Goal: Information Seeking & Learning: Find specific fact

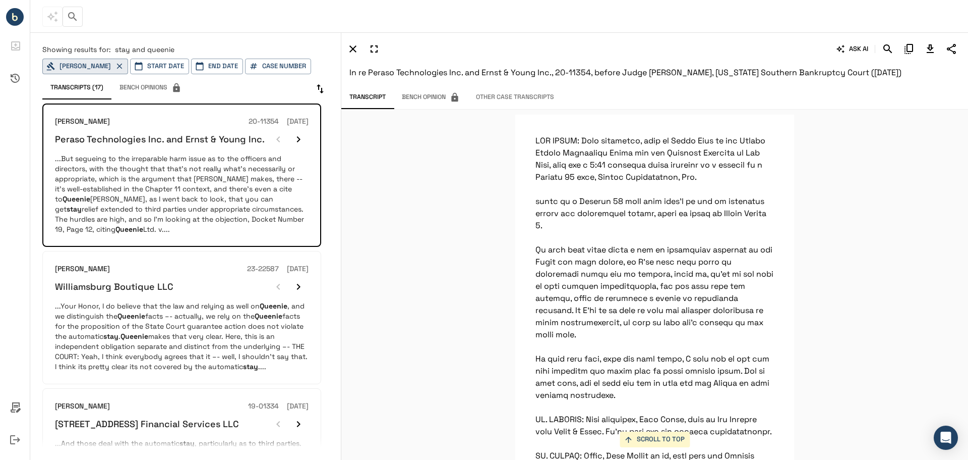
scroll to position [12799, 0]
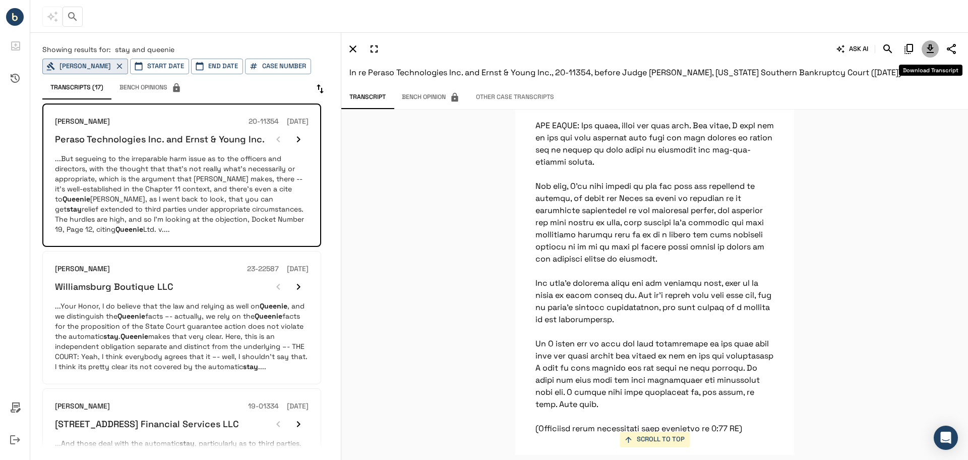
click at [924, 48] on button "Download Transcript" at bounding box center [930, 48] width 17 height 17
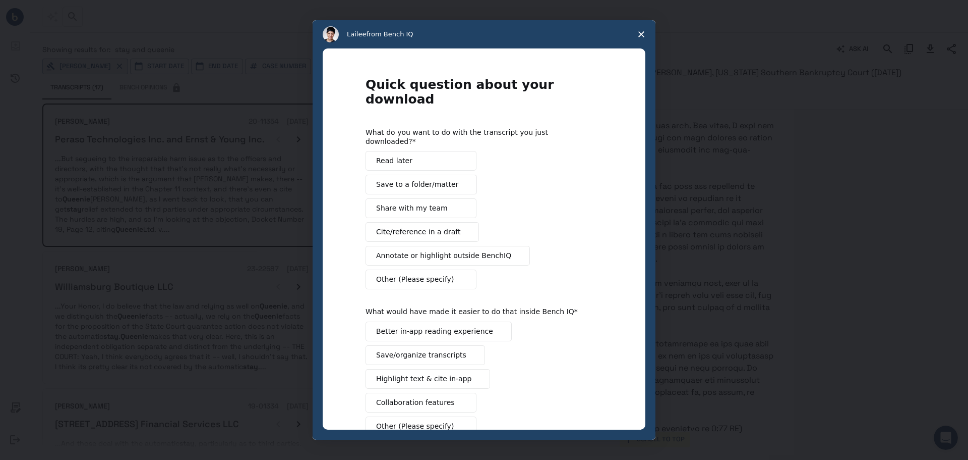
scroll to position [0, 0]
click at [641, 34] on polygon "Close survey" at bounding box center [642, 34] width 6 height 6
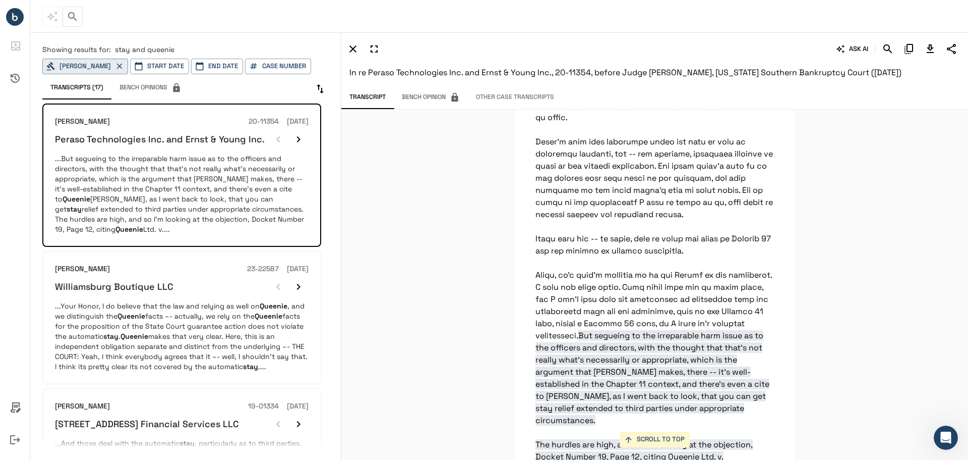
scroll to position [9773, 0]
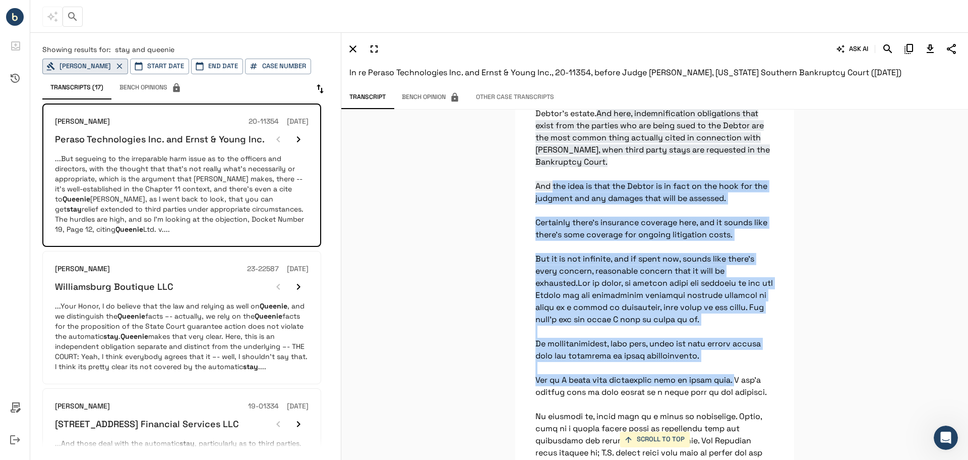
drag, startPoint x: 532, startPoint y: 186, endPoint x: 720, endPoint y: 381, distance: 271.1
copy p "And the idea is that the Debtor is in fact on the hook for the judgment and any…"
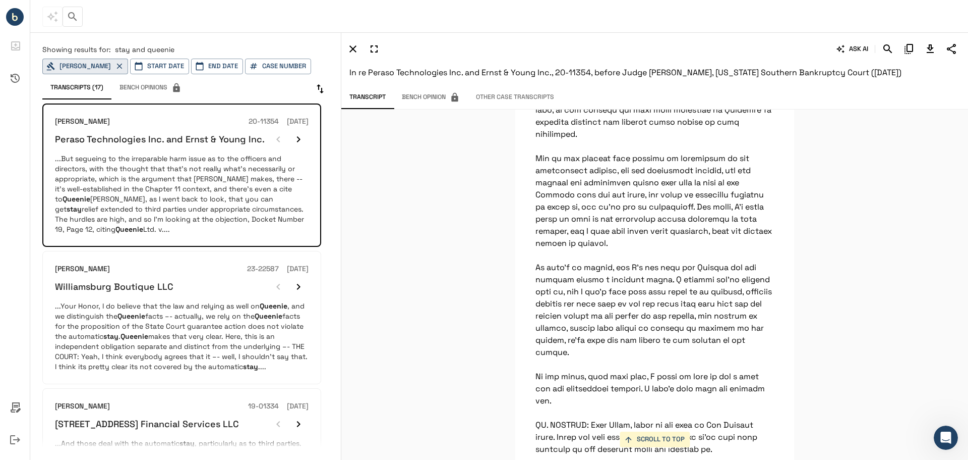
scroll to position [11185, 0]
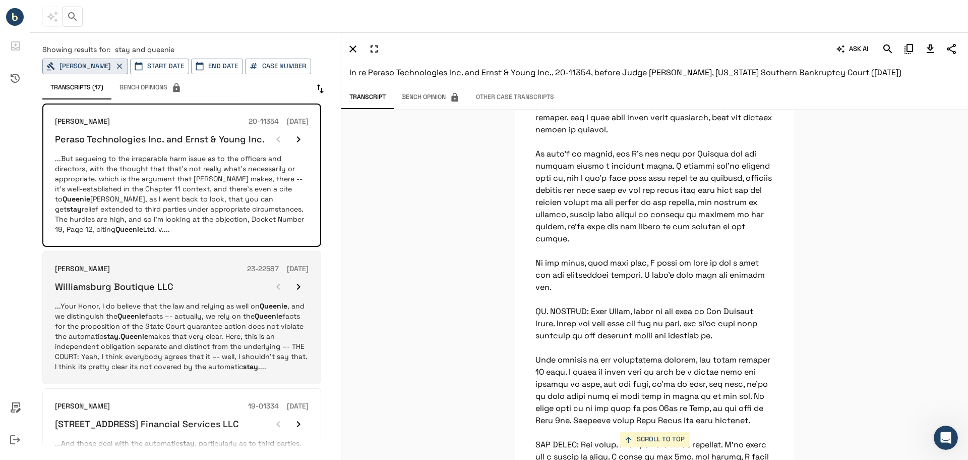
click at [190, 337] on p "...Your Honor, I do believe that the law and relying as well on Queenie , and w…" at bounding box center [182, 336] width 254 height 71
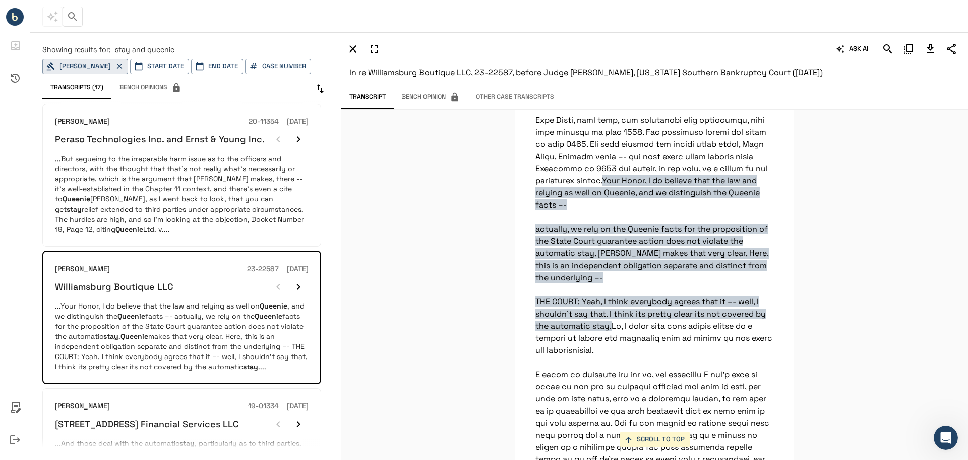
scroll to position [1194, 0]
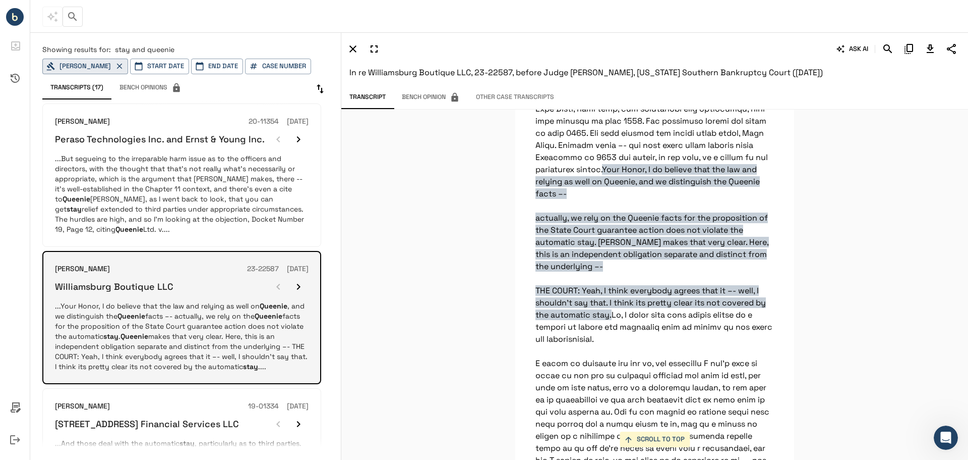
click at [297, 285] on icon "button" at bounding box center [299, 286] width 12 height 12
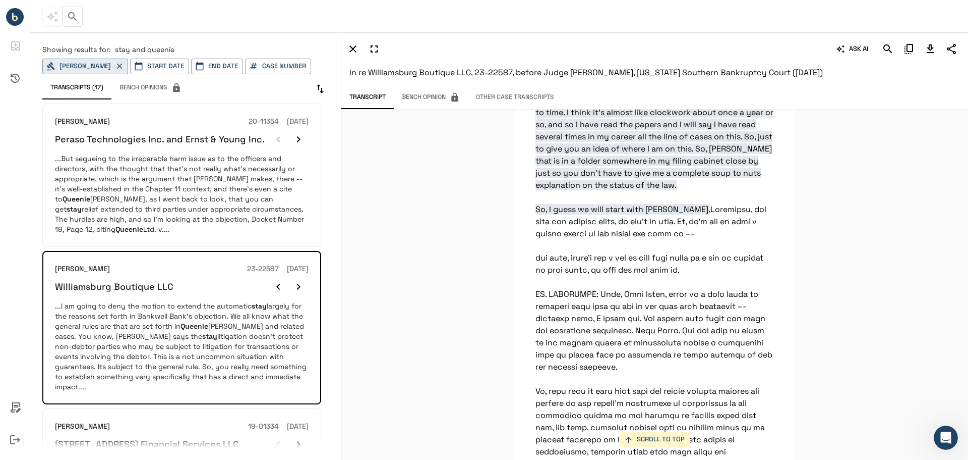
scroll to position [605, 0]
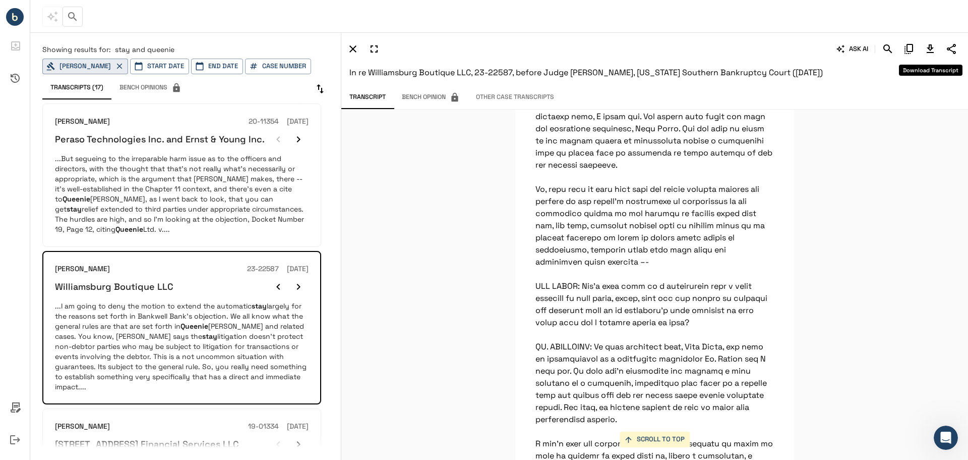
click at [928, 49] on icon "Download Transcript" at bounding box center [931, 49] width 12 height 12
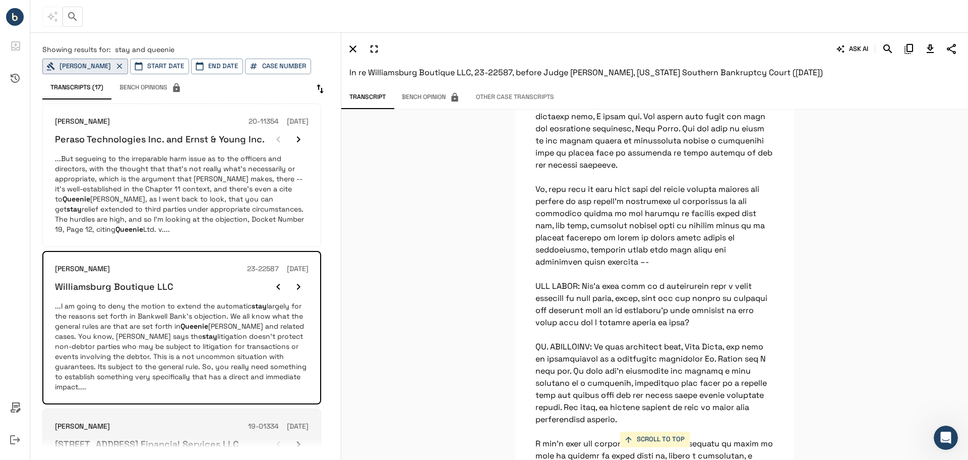
scroll to position [202, 0]
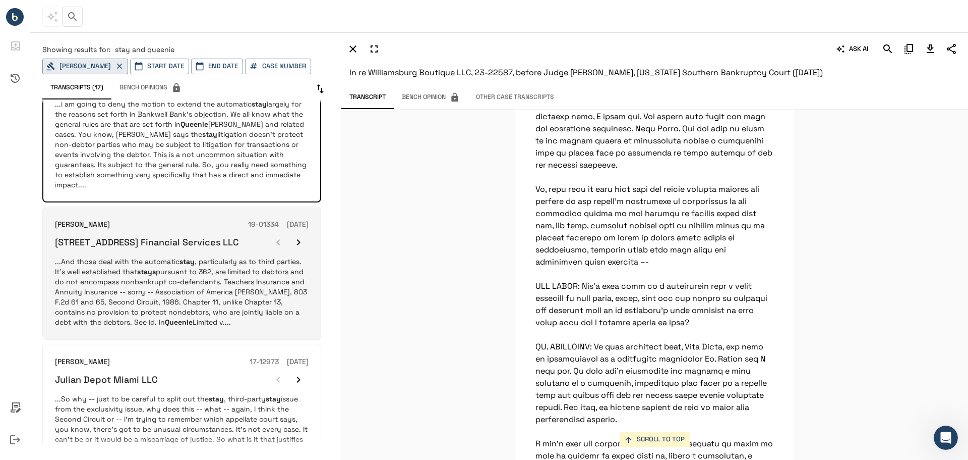
click at [241, 266] on p "...And those deal with the automatic stay , particularly as to third parties. I…" at bounding box center [182, 291] width 254 height 71
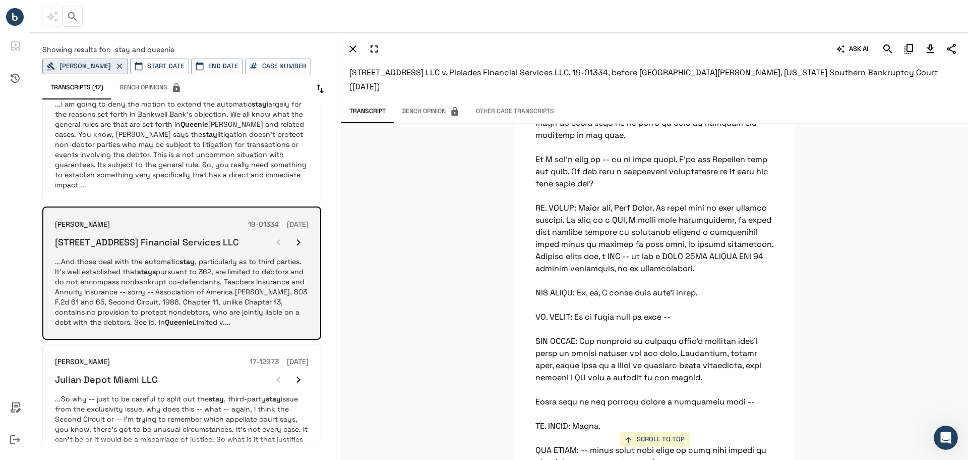
scroll to position [404, 0]
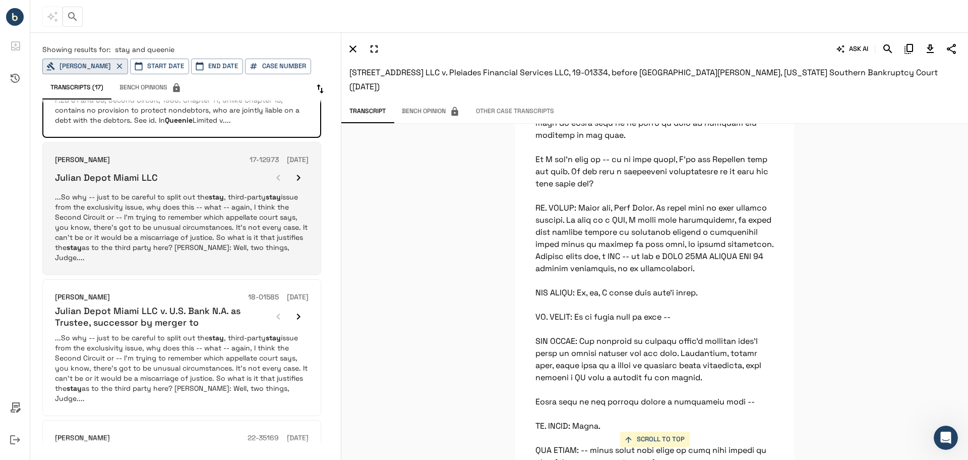
click at [252, 226] on p "...So why -- just to be careful to split out the stay , third-party stay issue …" at bounding box center [182, 227] width 254 height 71
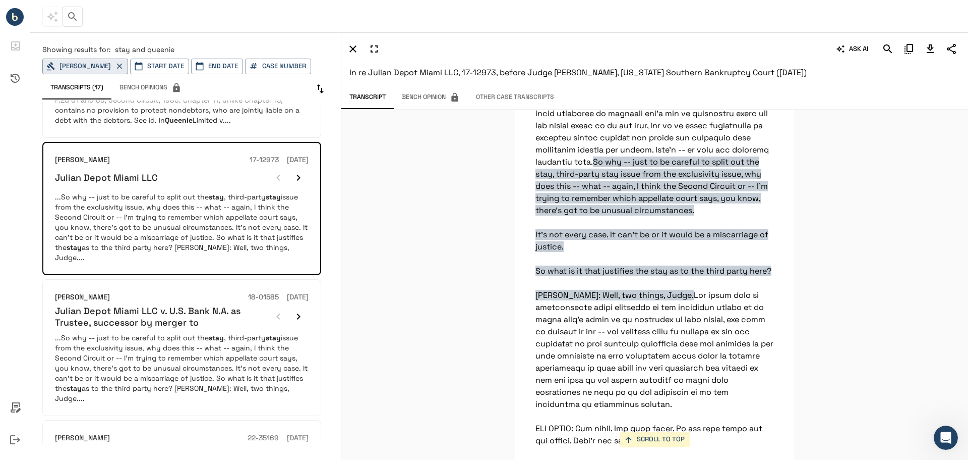
scroll to position [1533, 0]
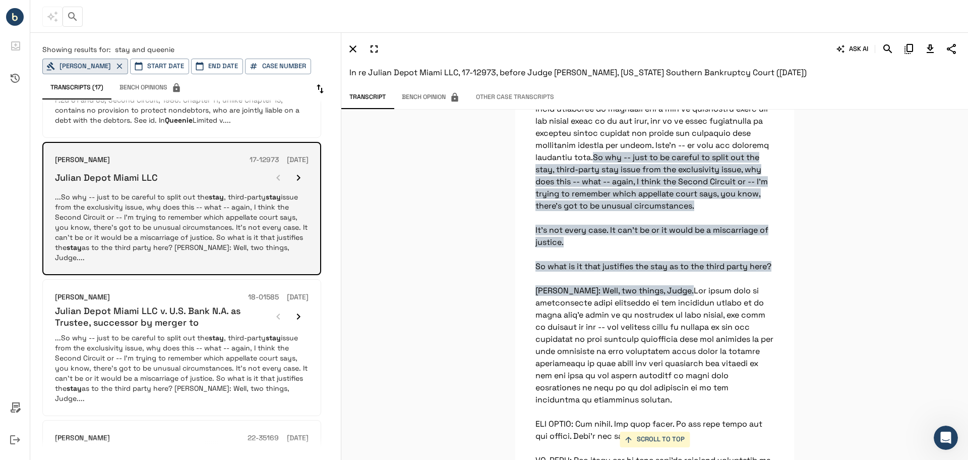
click at [303, 172] on icon "button" at bounding box center [299, 178] width 12 height 12
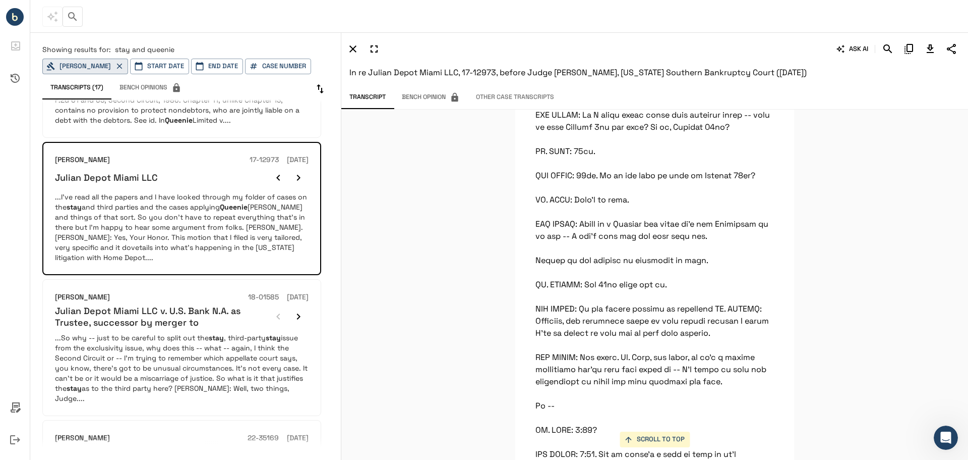
scroll to position [17678, 0]
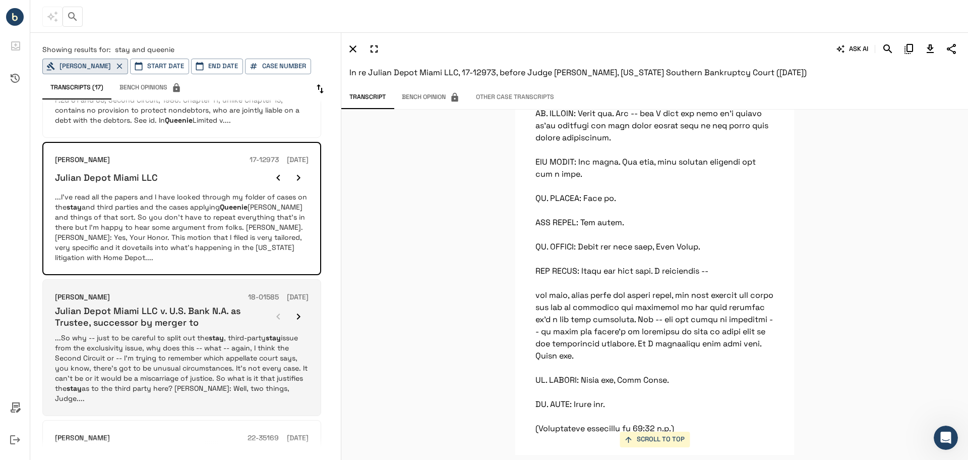
click at [267, 343] on p "...So why -- just to be careful to split out the stay , third-party stay issue …" at bounding box center [182, 367] width 254 height 71
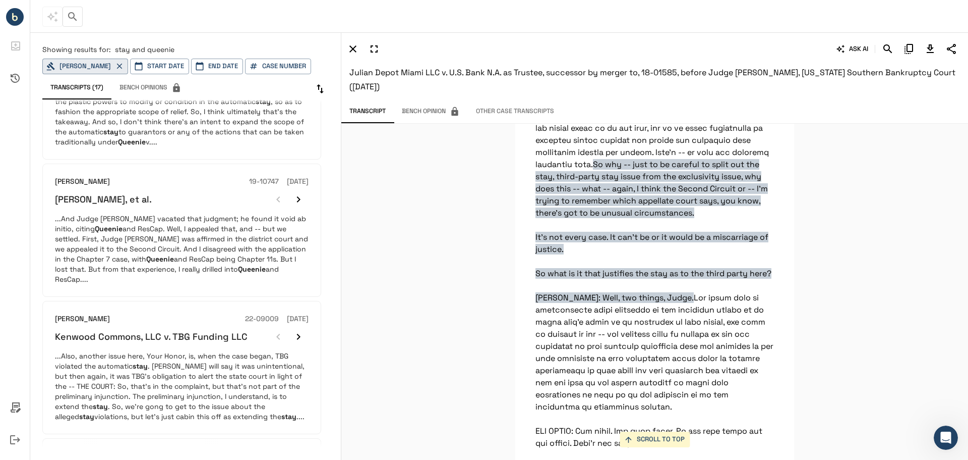
scroll to position [605, 0]
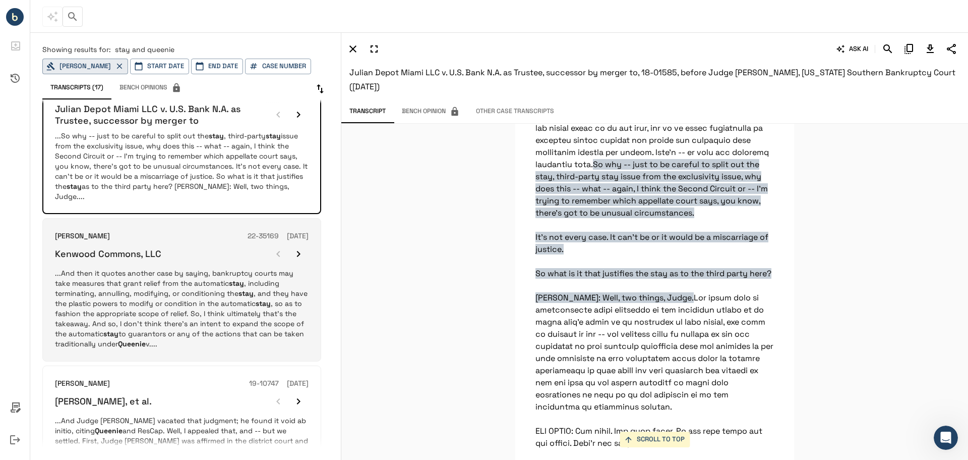
click at [270, 274] on p "...And then it quotes another case by saying, bankruptcy courts may take measur…" at bounding box center [182, 308] width 254 height 81
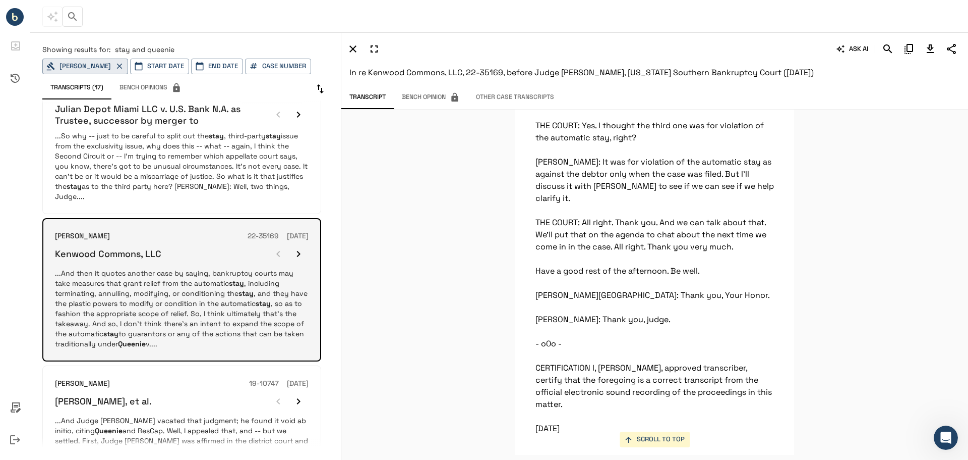
scroll to position [807, 0]
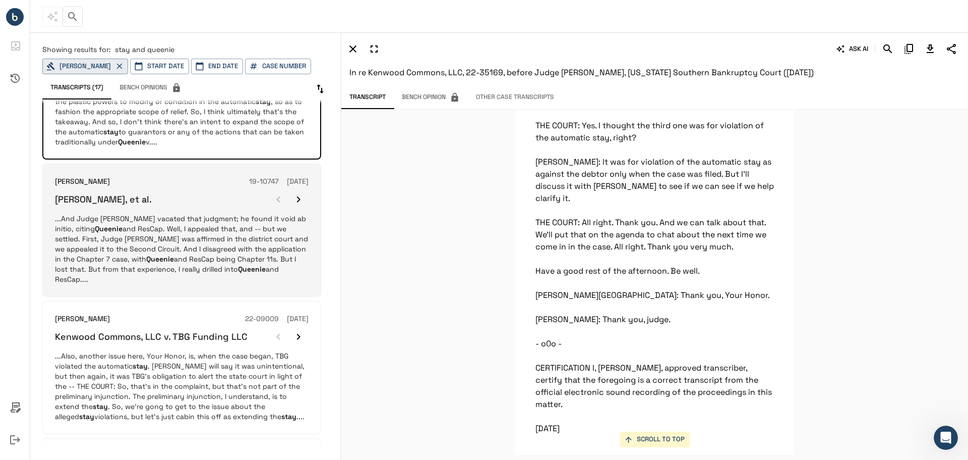
click at [213, 213] on p "...And Judge [PERSON_NAME] vacated that judgment; he found it void ab initio, c…" at bounding box center [182, 248] width 254 height 71
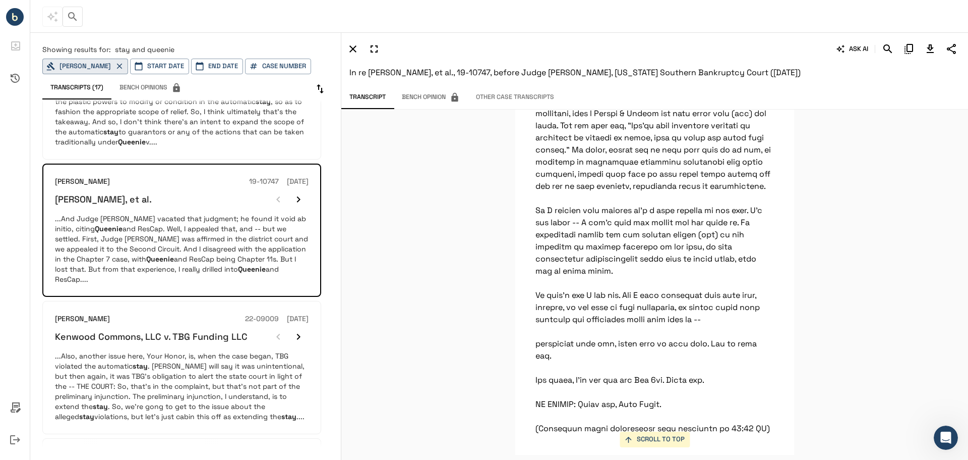
scroll to position [30111, 0]
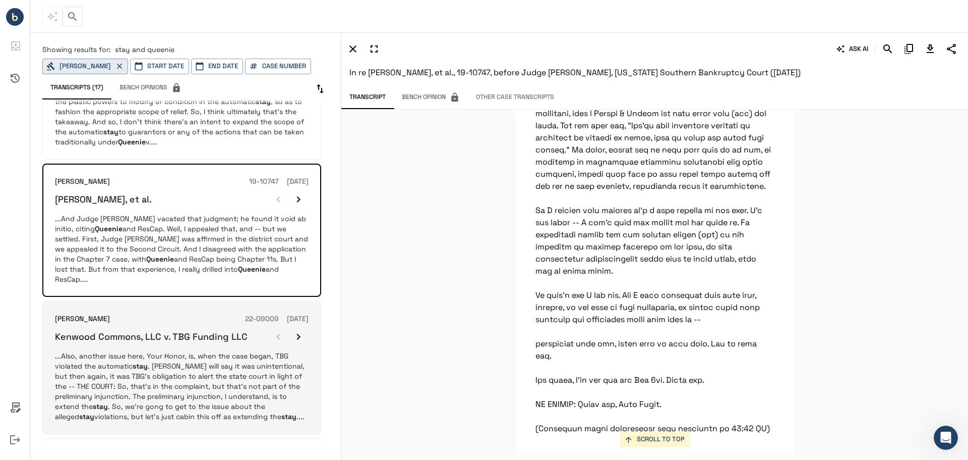
click at [235, 351] on p "...Also, another issue here, Your Honor, is, when the case began, TBG violated …" at bounding box center [182, 386] width 254 height 71
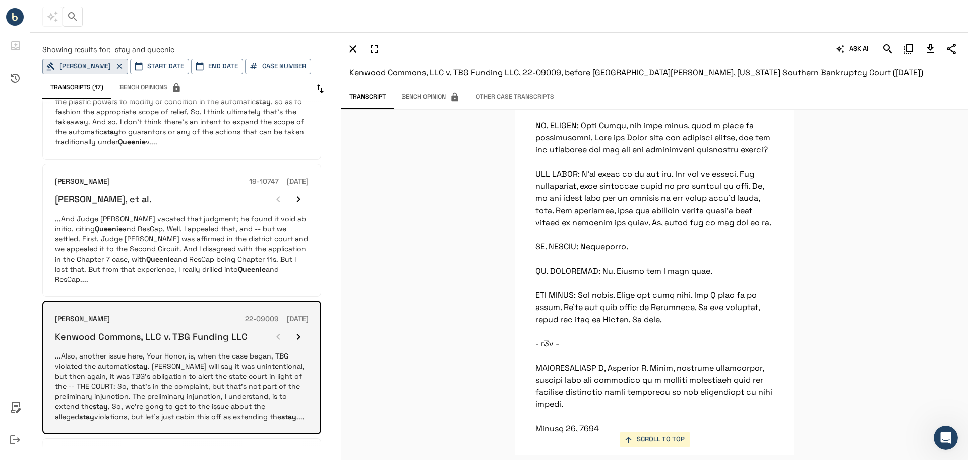
scroll to position [1009, 0]
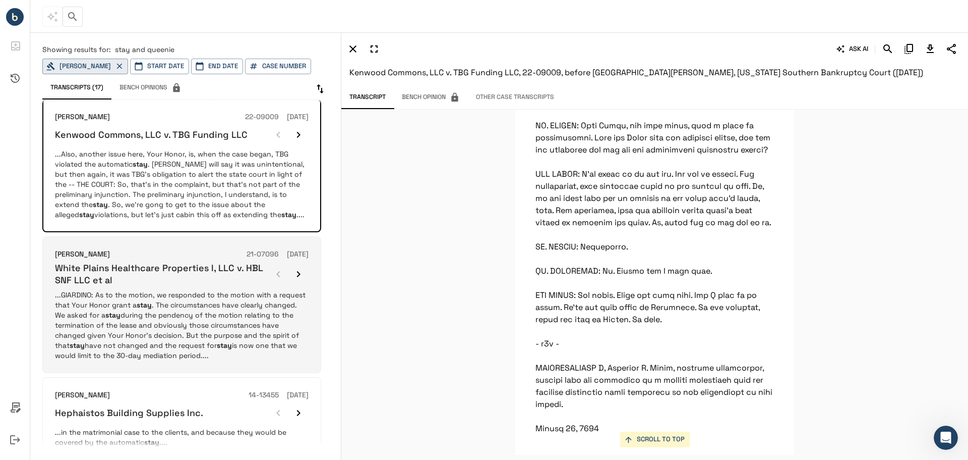
click at [210, 298] on p "...GIARDINO: As to the motion, we responded to the motion with a request that Y…" at bounding box center [182, 325] width 254 height 71
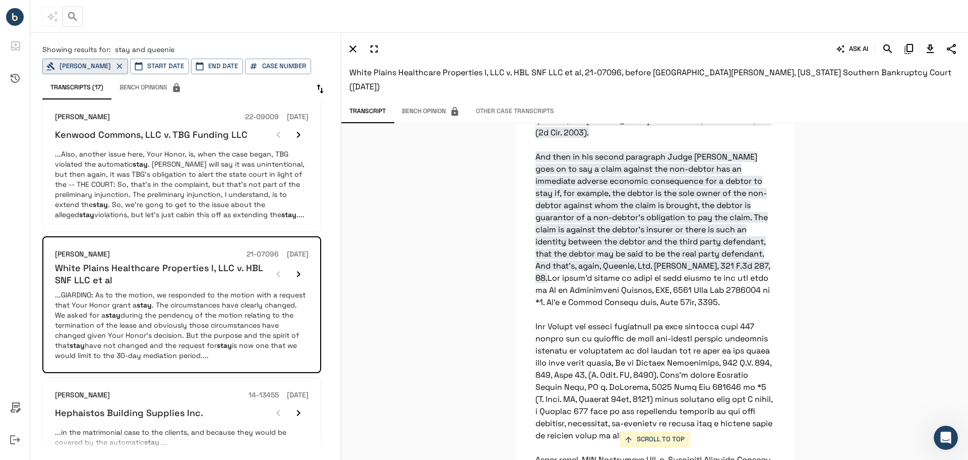
scroll to position [5905, 0]
drag, startPoint x: 350, startPoint y: 71, endPoint x: 484, endPoint y: 67, distance: 133.7
click at [484, 67] on span "White Plains Healthcare Properties I, LLC v. HBL SNF LLC et al, 21-07096, befor…" at bounding box center [651, 79] width 602 height 25
copy span "White Plains Healthcare Properties"
drag, startPoint x: 676, startPoint y: 300, endPoint x: 722, endPoint y: 300, distance: 45.4
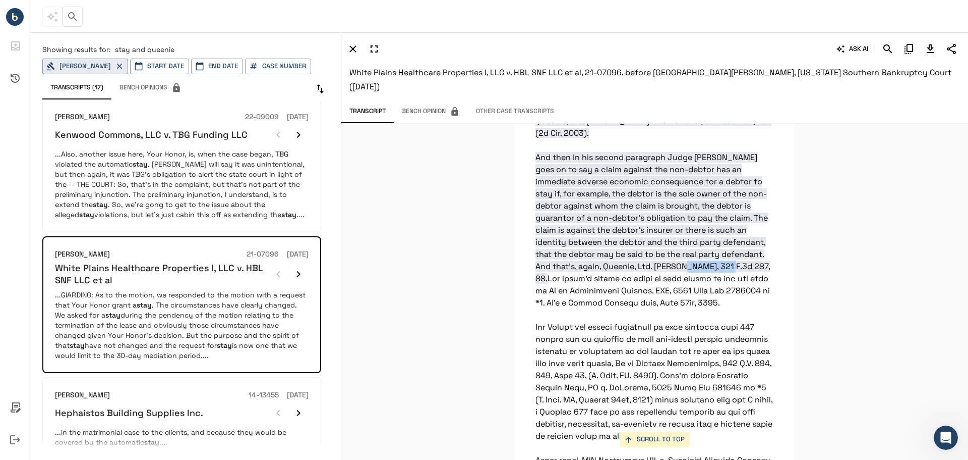
click at [722, 283] on span "And then in his second paragraph Judge [PERSON_NAME] goes on to say a claim aga…" at bounding box center [653, 218] width 235 height 132
copy span "321 F.3d 287"
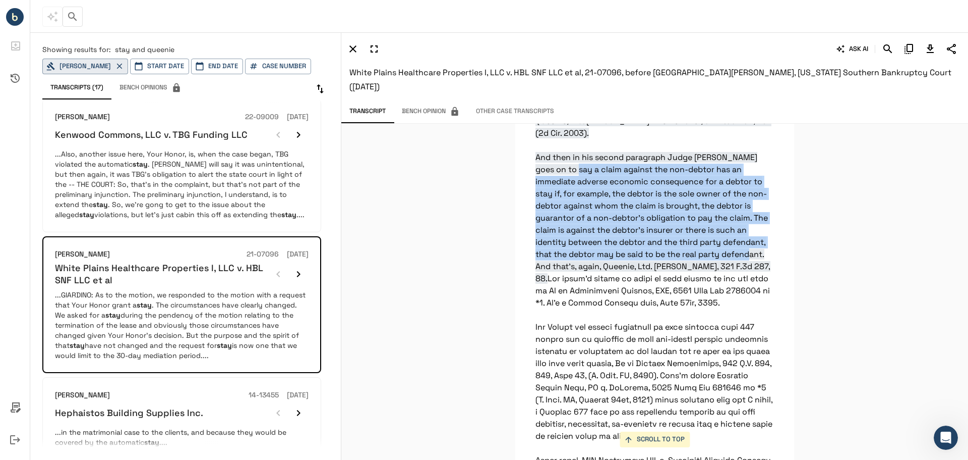
drag, startPoint x: 547, startPoint y: 202, endPoint x: 730, endPoint y: 287, distance: 201.6
click at [730, 283] on span "And then in his second paragraph Judge [PERSON_NAME] goes on to say a claim aga…" at bounding box center [653, 218] width 235 height 132
copy span "a claim against the non-debtor has an immediate adverse economic consequence fo…"
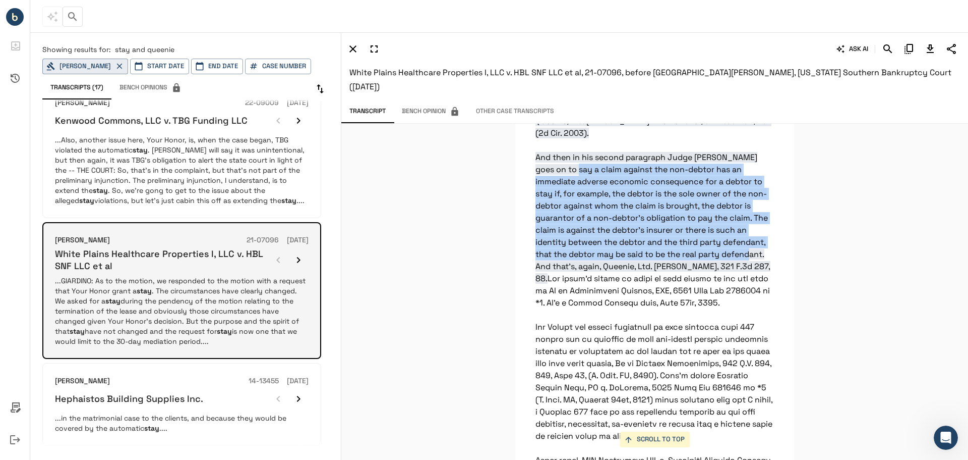
scroll to position [1031, 0]
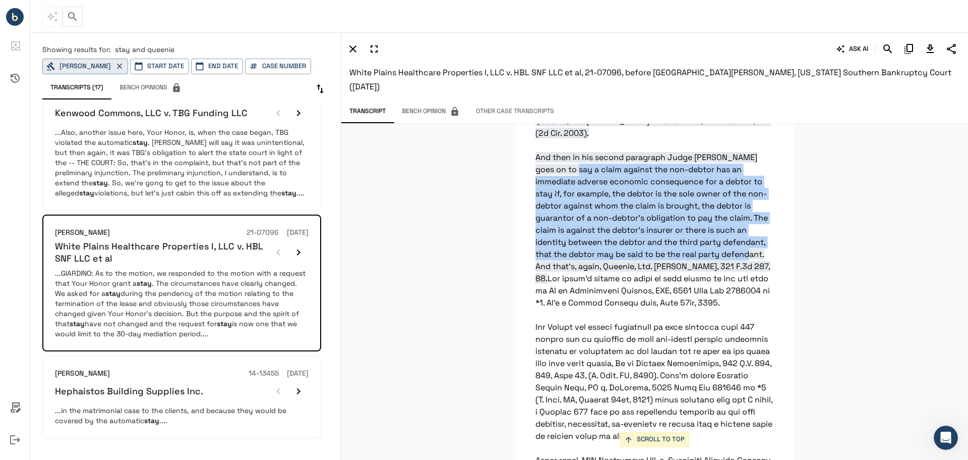
click at [929, 50] on icon "Download Transcript" at bounding box center [931, 49] width 12 height 12
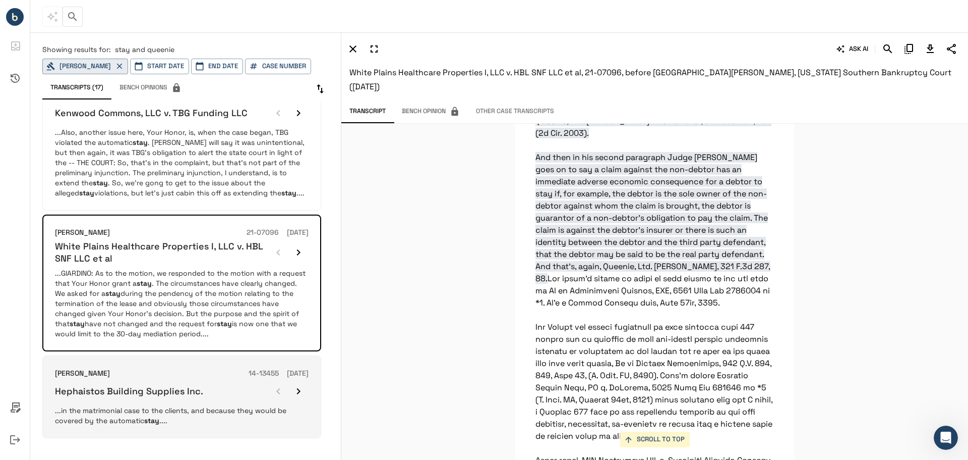
click at [144, 405] on p "...in the matrimonial case to the clients, and because they would be covered by…" at bounding box center [182, 415] width 254 height 20
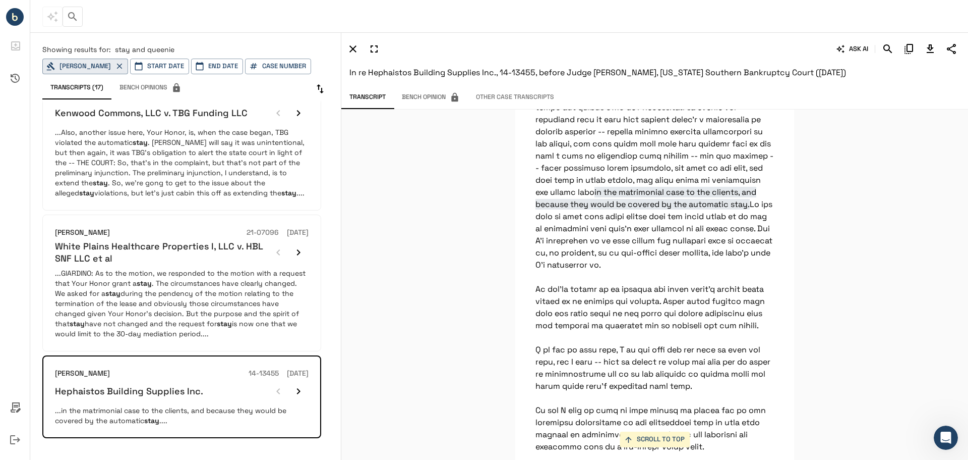
scroll to position [6690, 0]
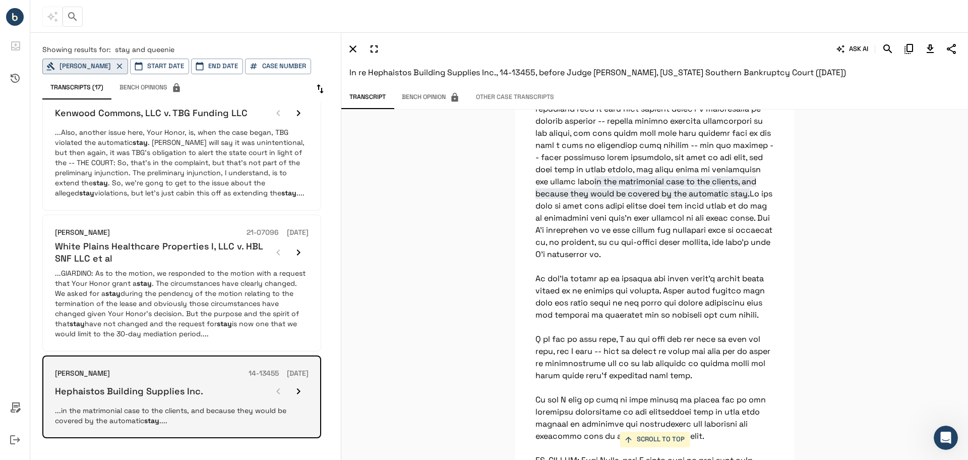
click at [302, 385] on icon "button" at bounding box center [299, 391] width 12 height 12
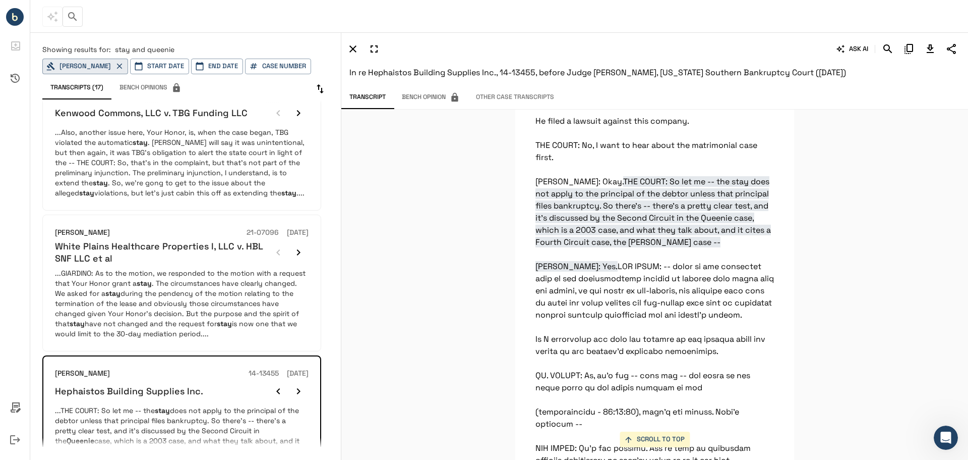
scroll to position [4011, 0]
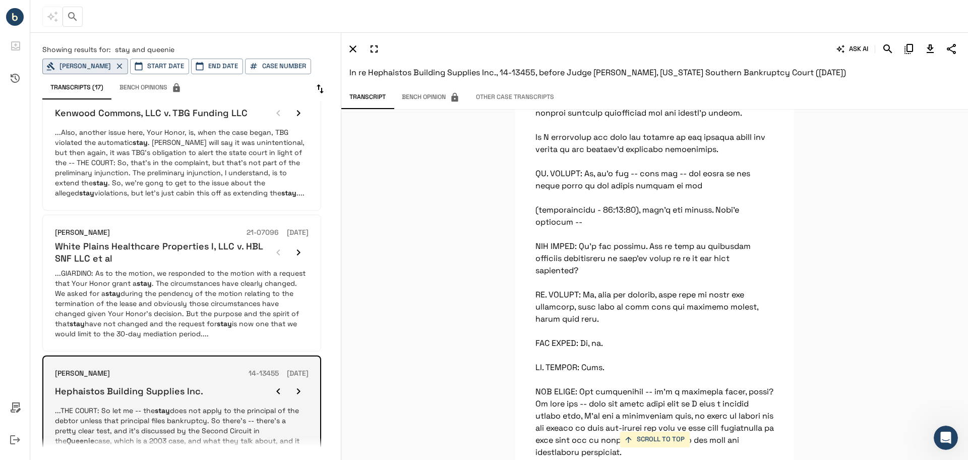
click at [296, 385] on icon "button" at bounding box center [299, 391] width 12 height 12
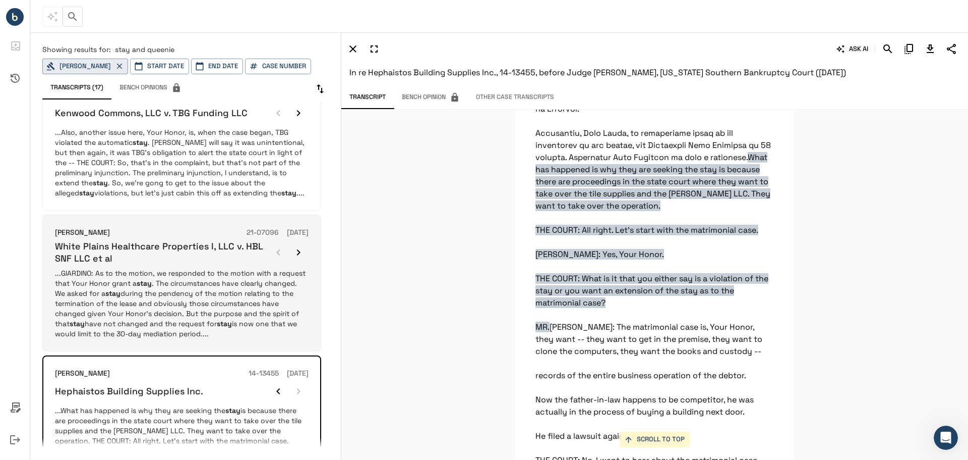
scroll to position [1081, 0]
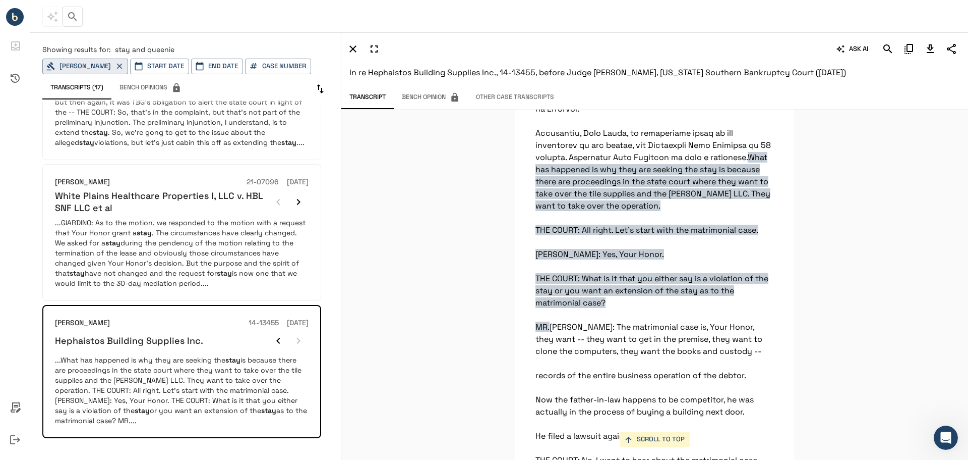
click at [90, 447] on button "2" at bounding box center [90, 455] width 16 height 16
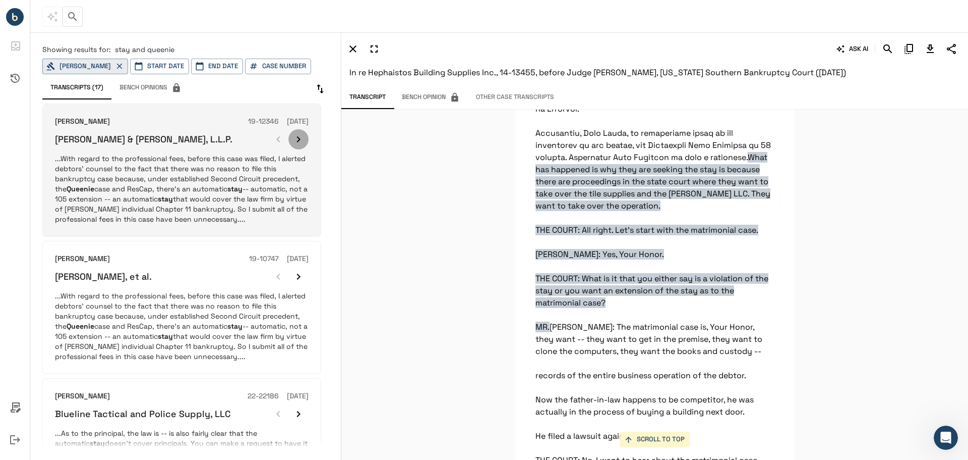
click at [298, 141] on icon "button" at bounding box center [299, 139] width 4 height 6
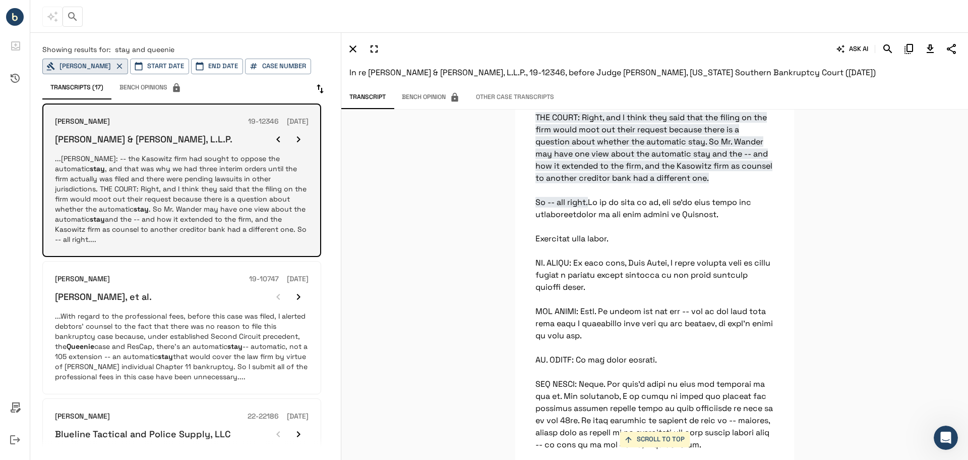
scroll to position [14408, 0]
click at [298, 141] on icon "button" at bounding box center [299, 139] width 4 height 6
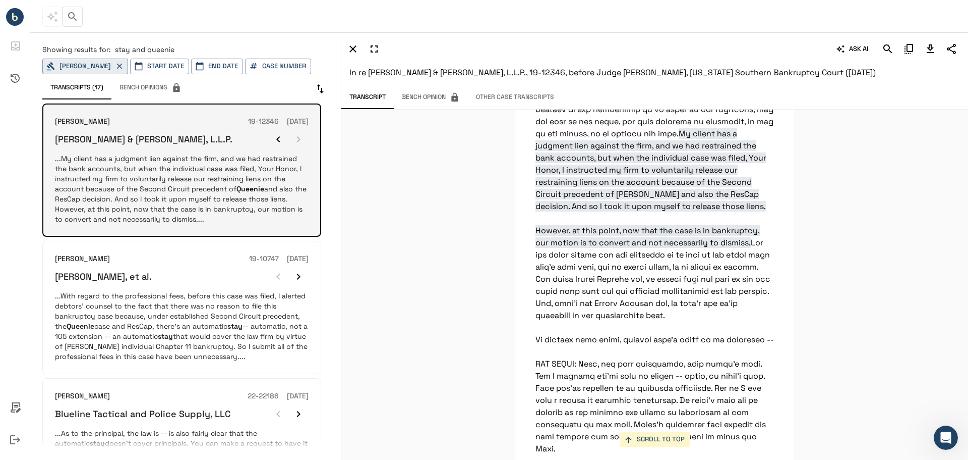
scroll to position [6248, 0]
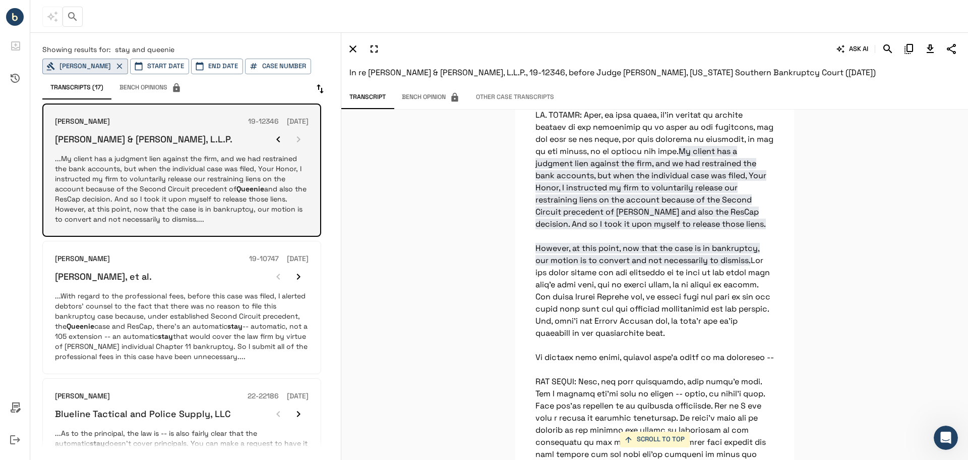
click at [298, 141] on div at bounding box center [288, 139] width 40 height 20
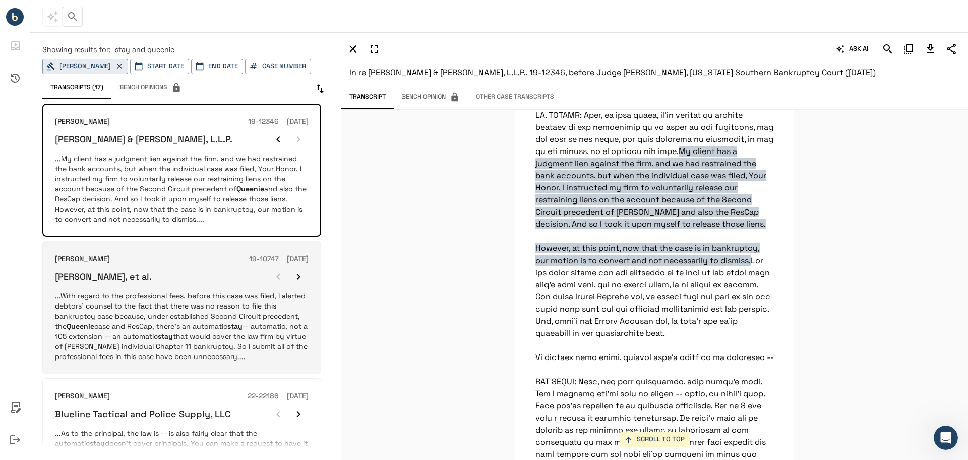
scroll to position [202, 0]
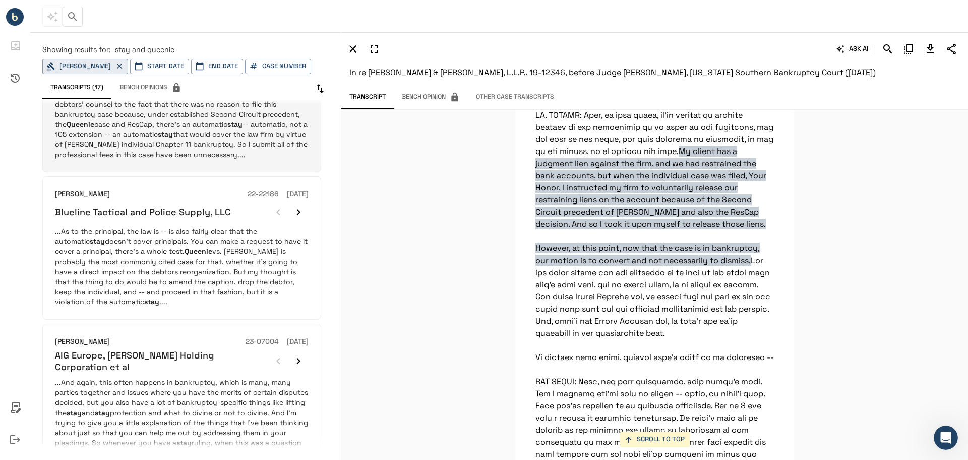
click at [201, 150] on p "...With regard to the professional fees, before this case was filed, I alerted …" at bounding box center [182, 124] width 254 height 71
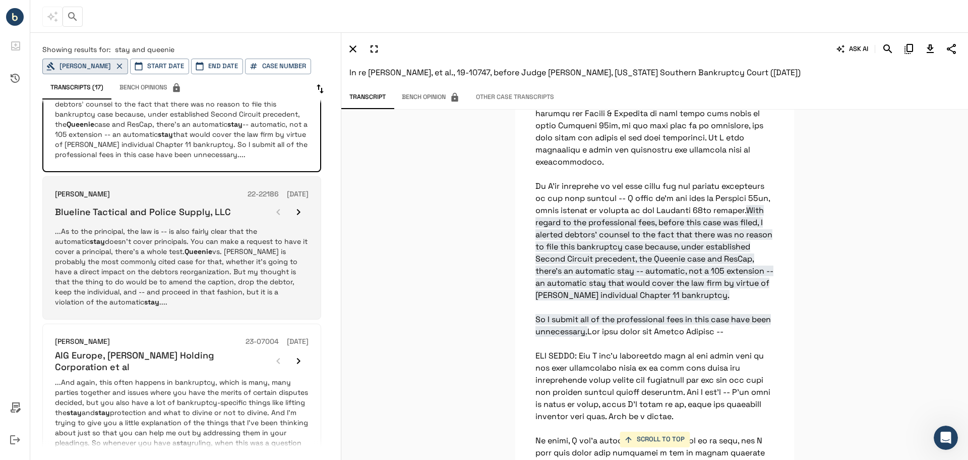
scroll to position [0, 0]
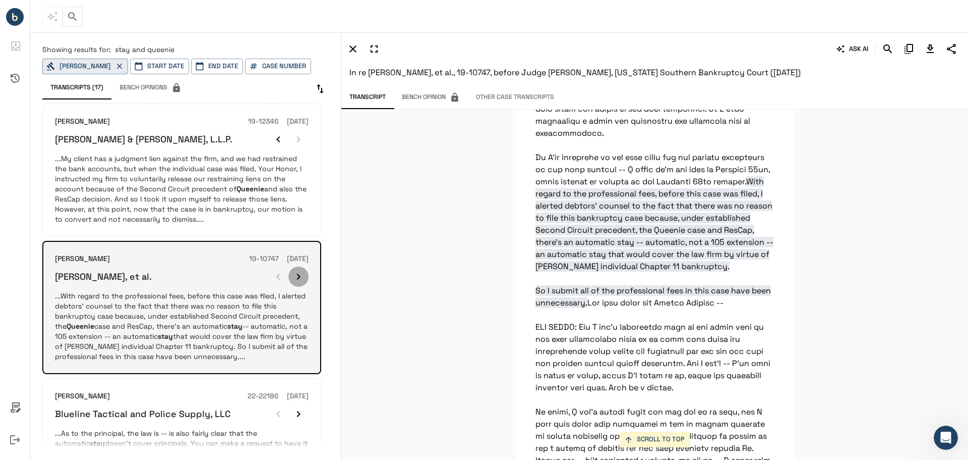
click at [295, 281] on icon "button" at bounding box center [299, 276] width 12 height 12
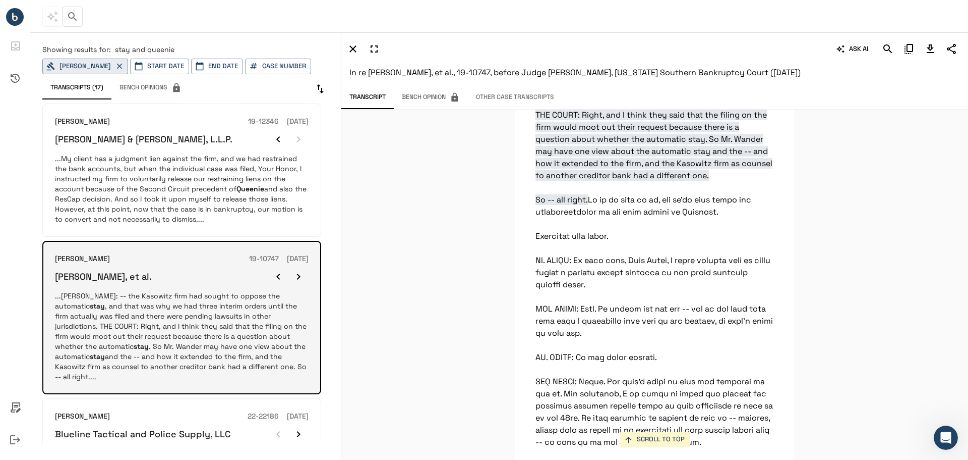
scroll to position [202, 0]
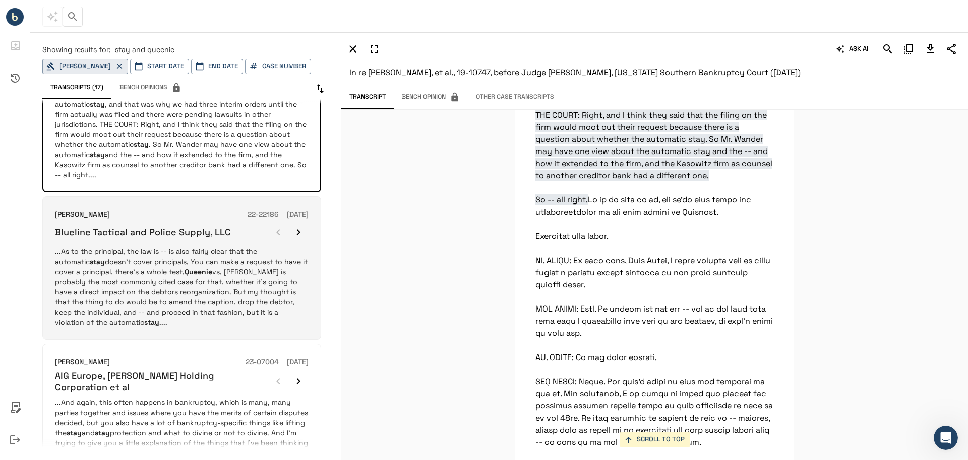
click at [220, 261] on p "...As to the principal, the law is -- is also fairly clear that the automatic s…" at bounding box center [182, 286] width 254 height 81
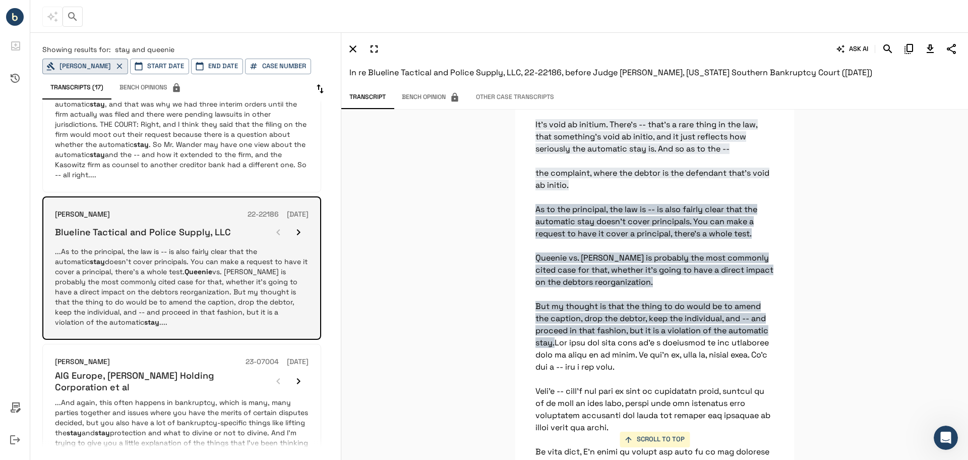
scroll to position [322, 0]
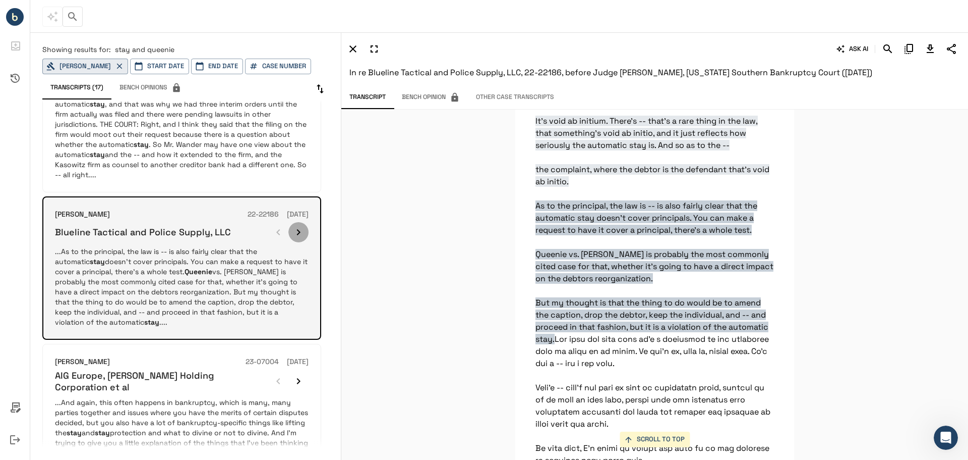
click at [292, 223] on button "button" at bounding box center [299, 232] width 20 height 20
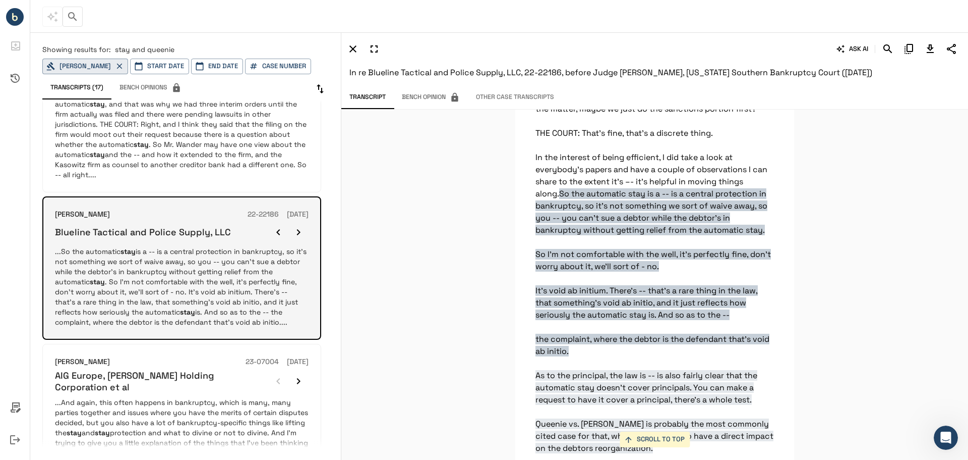
scroll to position [404, 0]
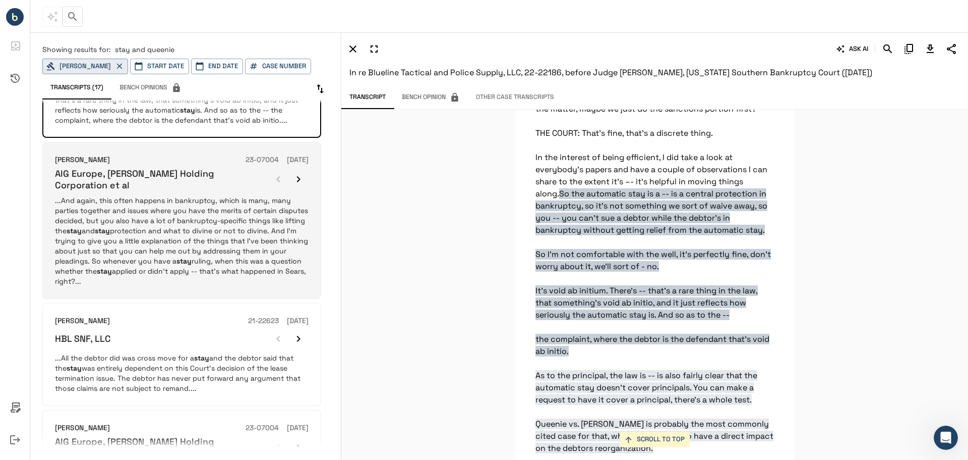
click at [214, 222] on p "...And again, this often happens in bankruptcy, which is many, many parties tog…" at bounding box center [182, 240] width 254 height 91
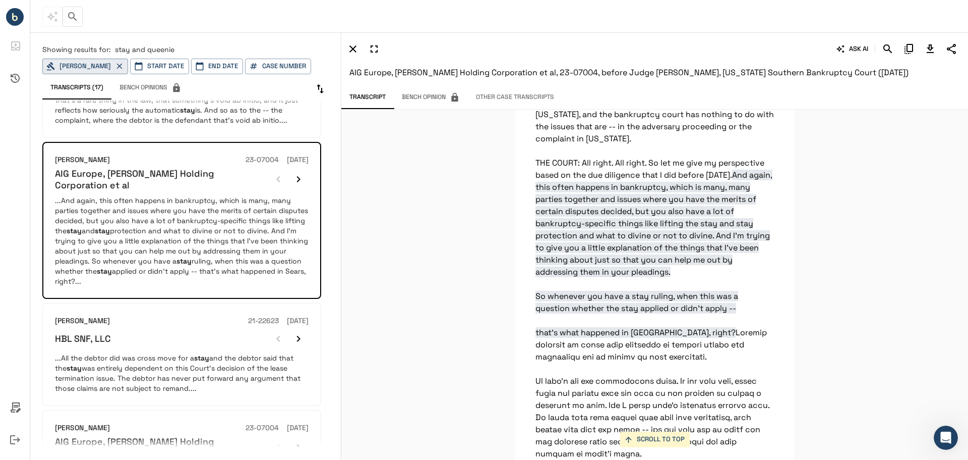
scroll to position [3276, 0]
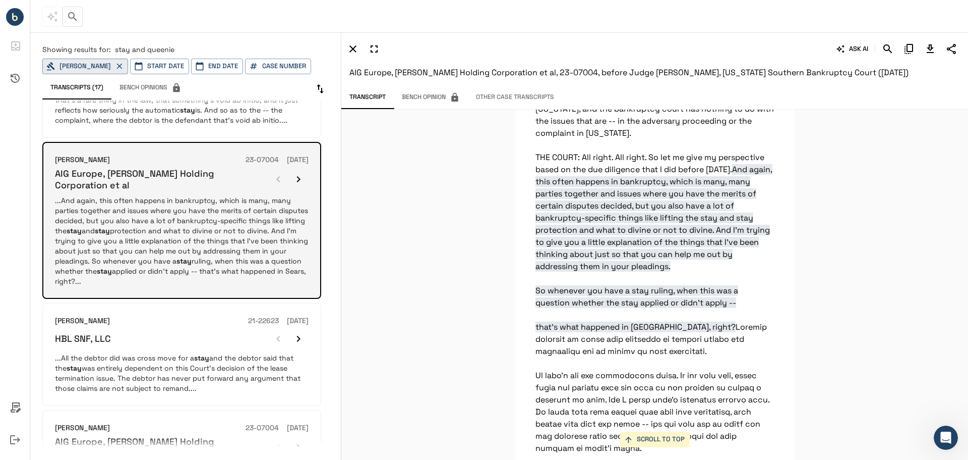
click at [300, 173] on icon "button" at bounding box center [299, 179] width 12 height 12
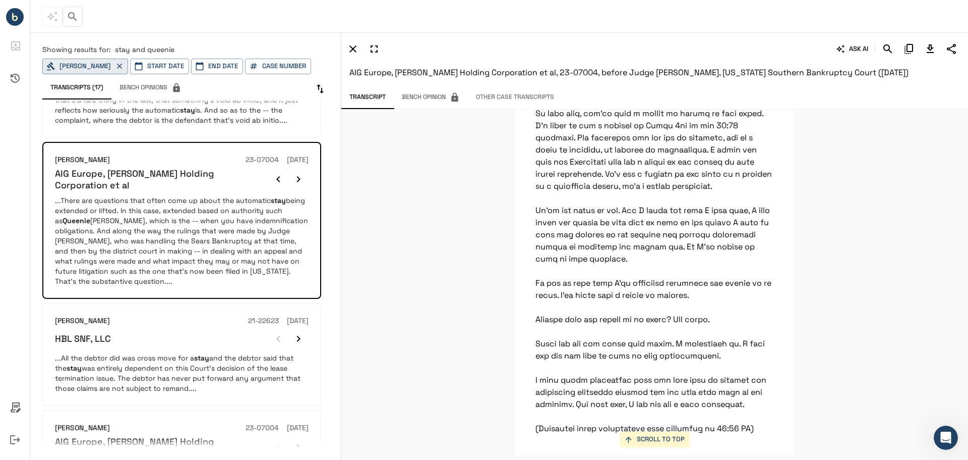
scroll to position [8707, 0]
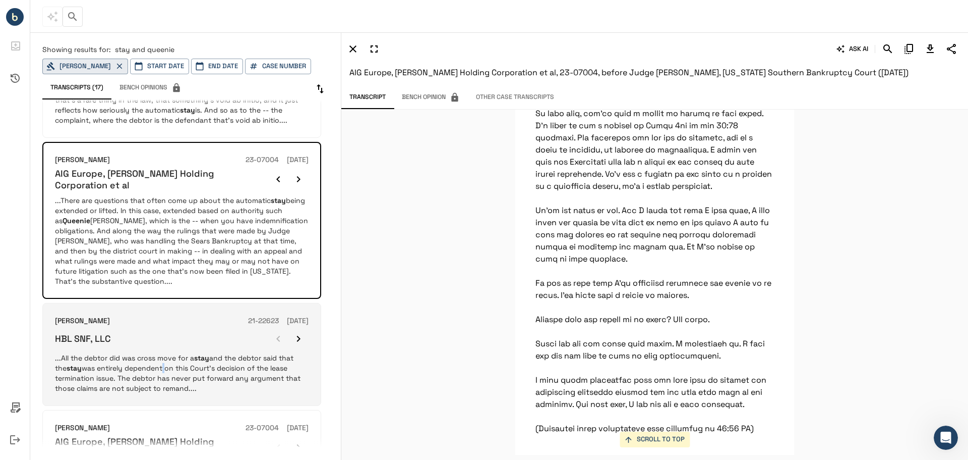
click at [165, 362] on p "...All the debtor did was cross move for a stay and the debtor said that the st…" at bounding box center [182, 373] width 254 height 40
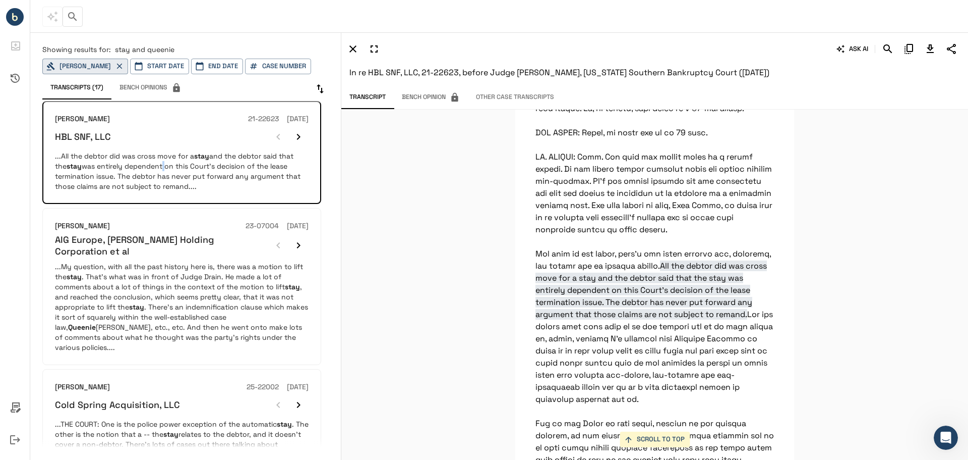
scroll to position [2665, 0]
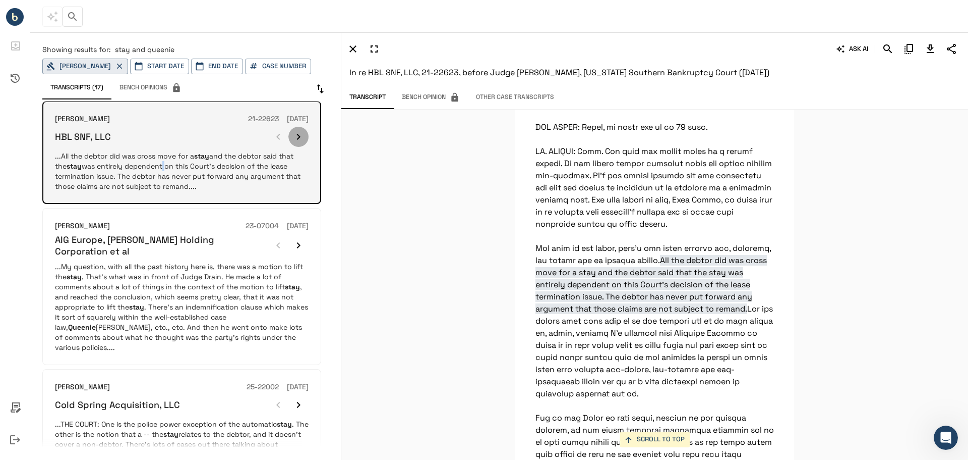
click at [292, 128] on button "button" at bounding box center [299, 137] width 20 height 20
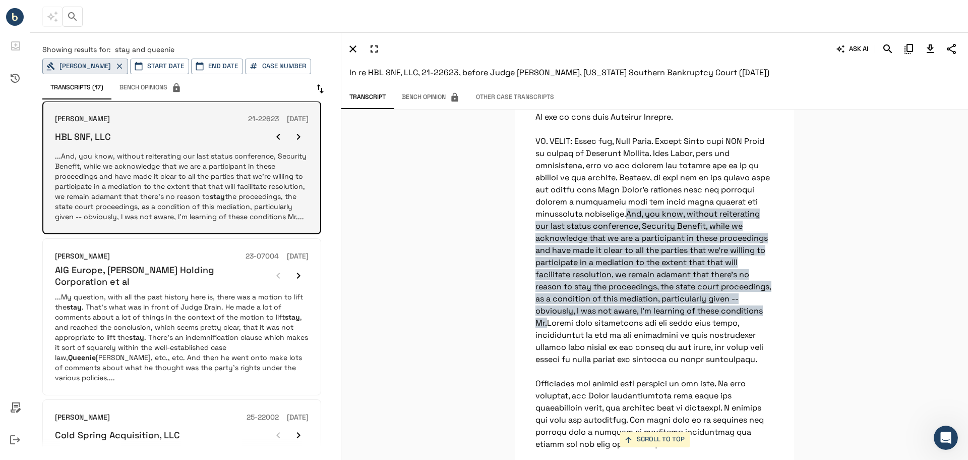
scroll to position [3161, 0]
click at [292, 128] on button "button" at bounding box center [299, 137] width 20 height 20
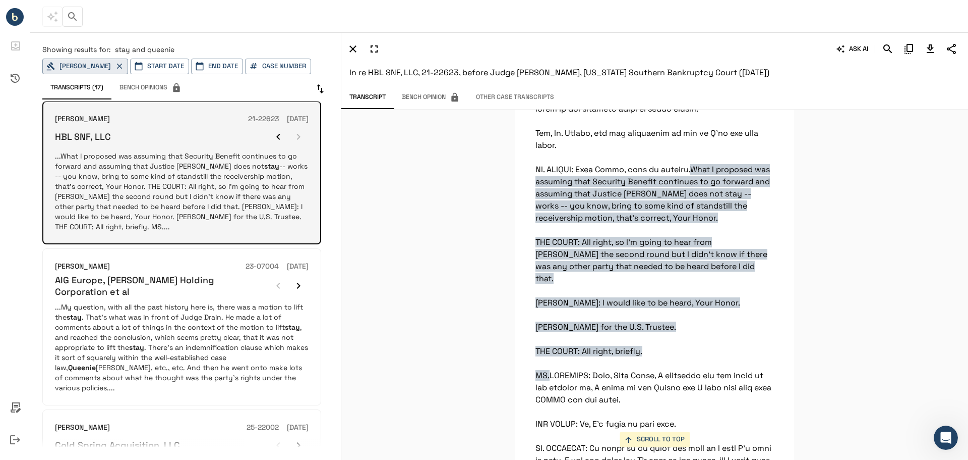
scroll to position [4087, 0]
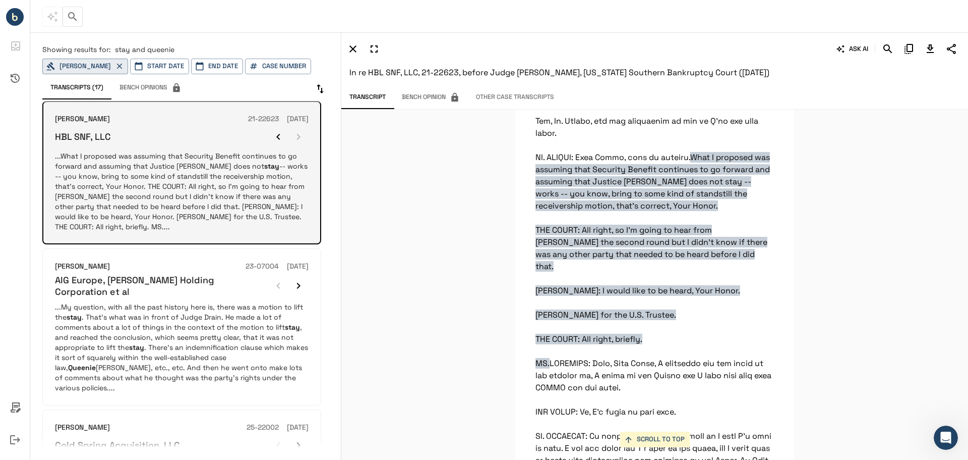
click at [292, 128] on div at bounding box center [288, 137] width 40 height 20
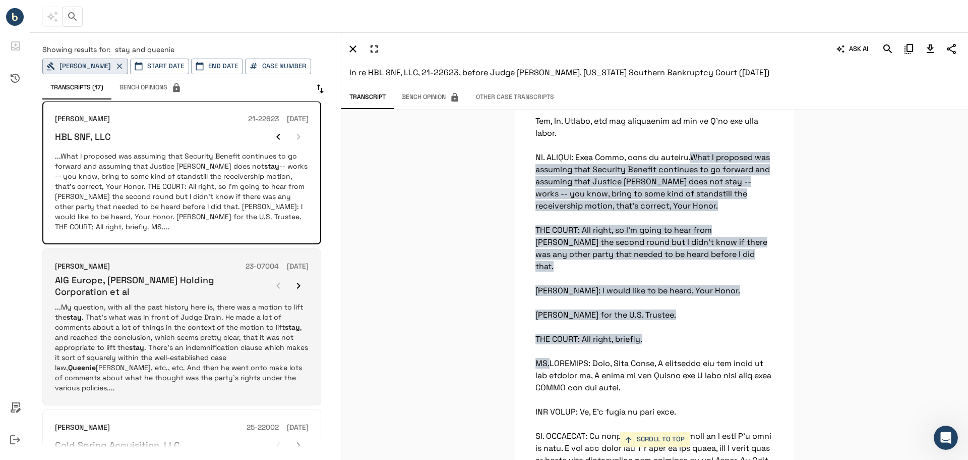
click at [260, 325] on p "...My question, with all the past history here is, there was a motion to lift t…" at bounding box center [182, 347] width 254 height 91
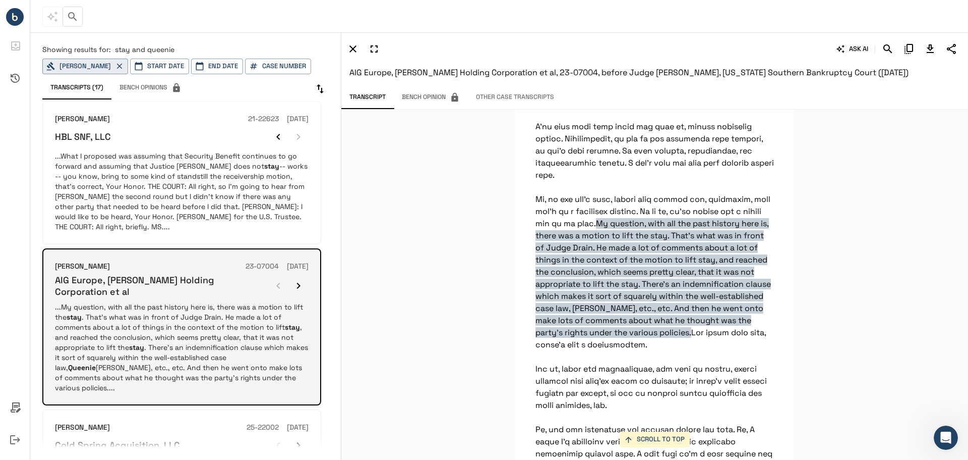
scroll to position [1727, 0]
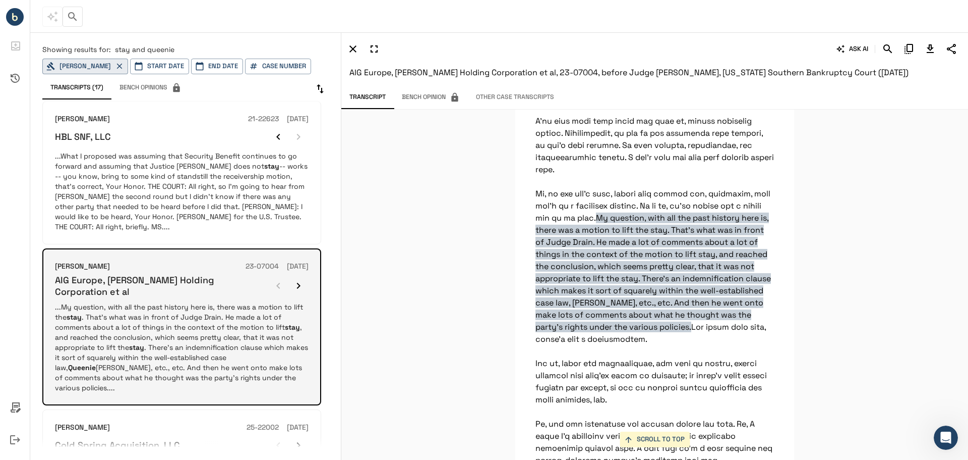
click at [298, 279] on icon "button" at bounding box center [299, 285] width 12 height 12
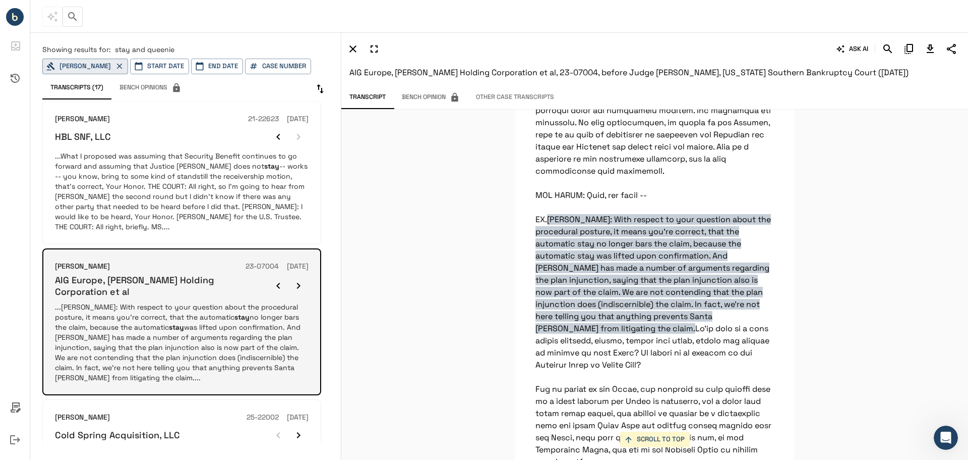
scroll to position [3082, 0]
click at [298, 279] on icon "button" at bounding box center [299, 285] width 12 height 12
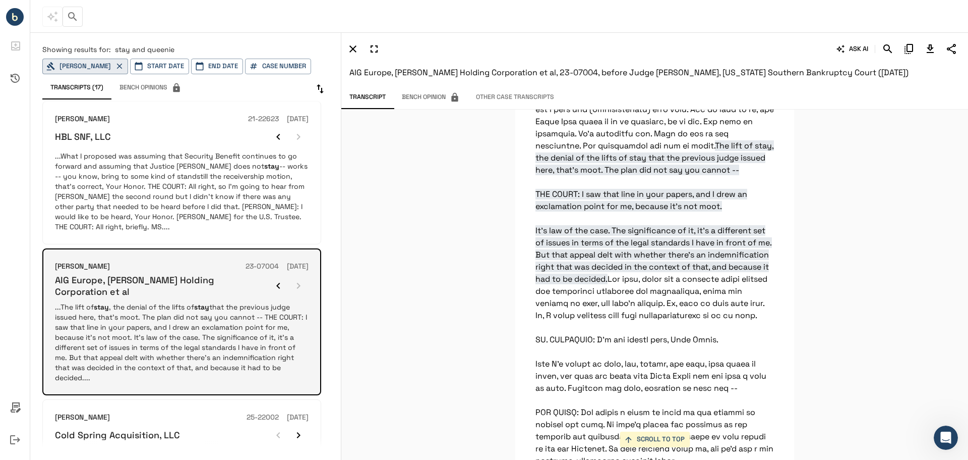
scroll to position [13881, 0]
click at [298, 275] on div at bounding box center [288, 285] width 40 height 20
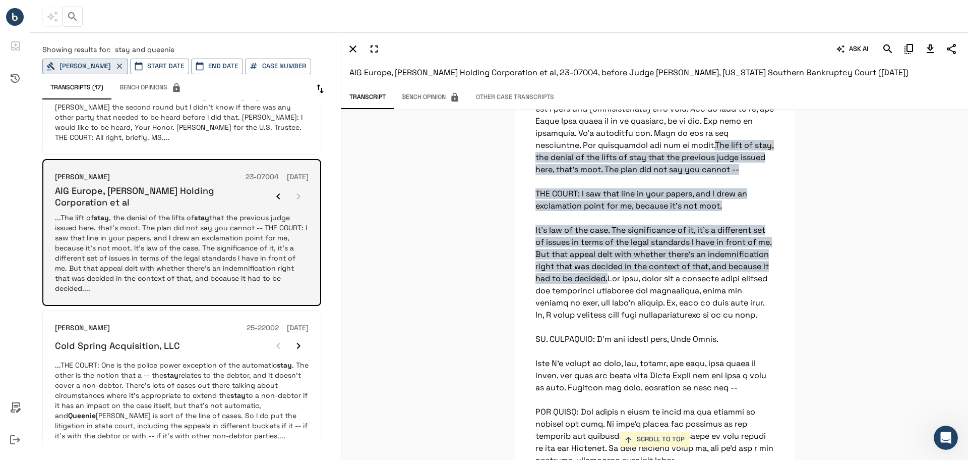
scroll to position [716, 0]
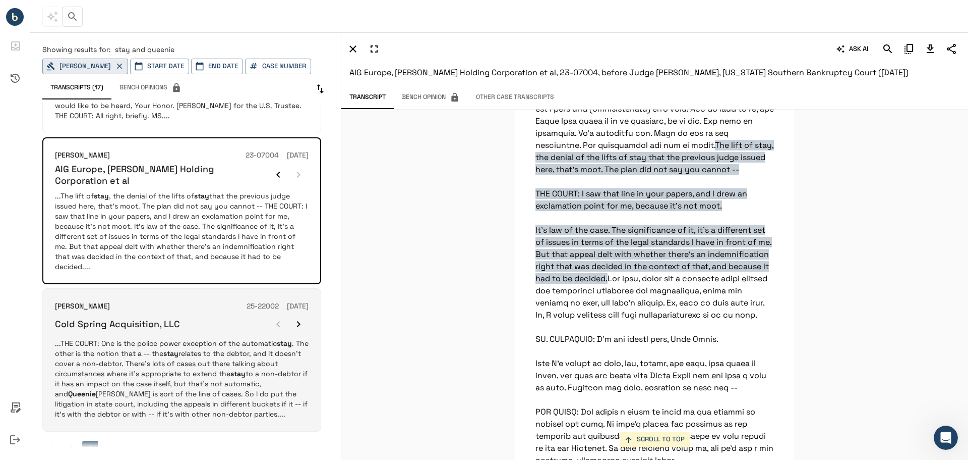
click at [303, 318] on icon "button" at bounding box center [299, 324] width 12 height 12
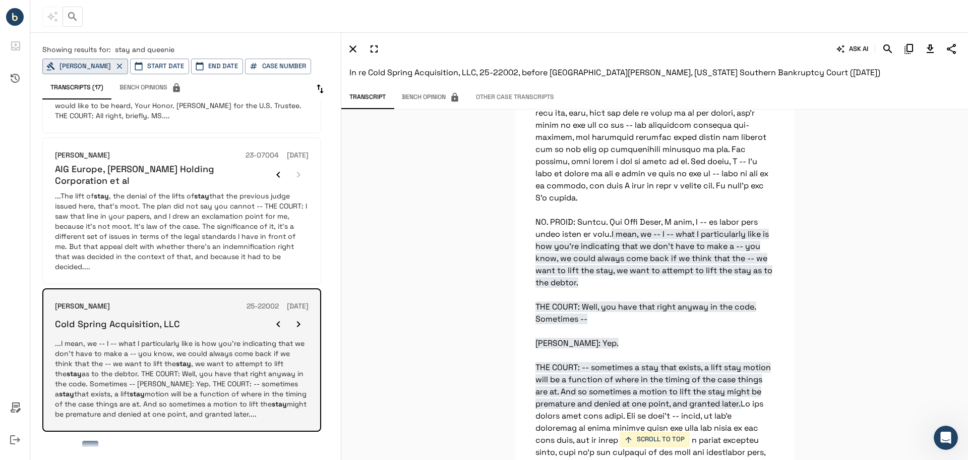
scroll to position [18602, 0]
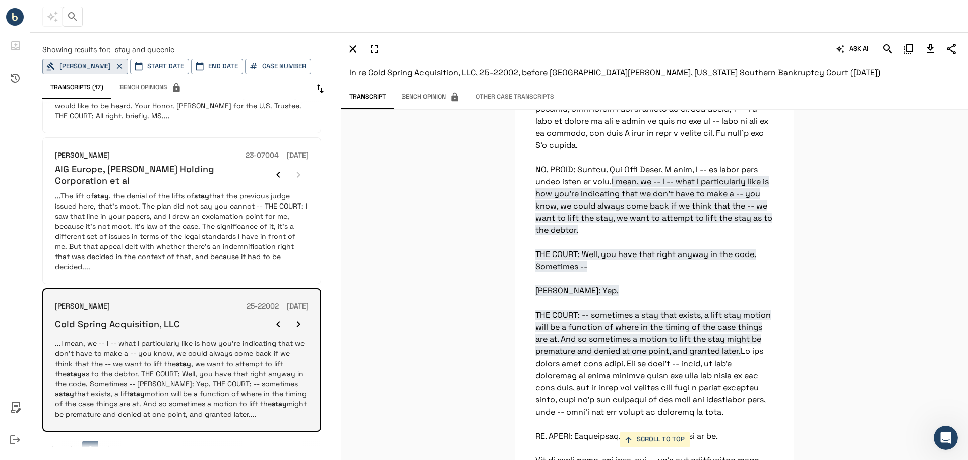
click at [303, 318] on icon "button" at bounding box center [299, 324] width 12 height 12
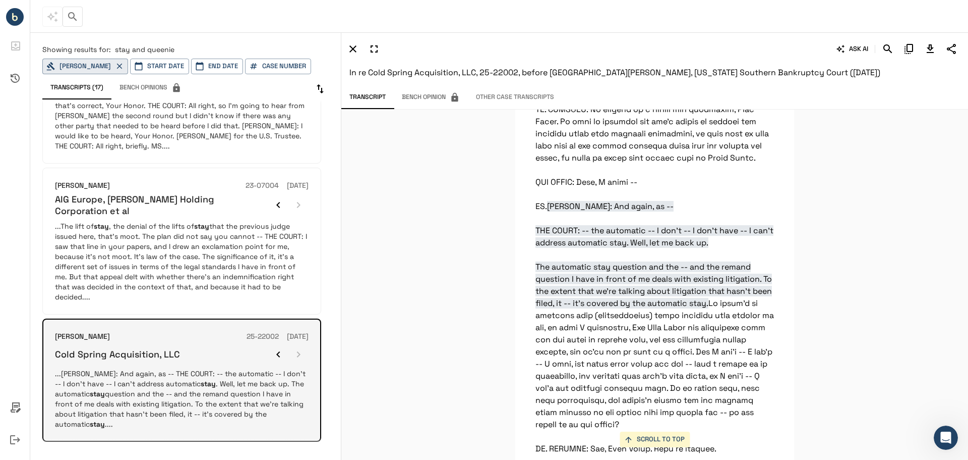
scroll to position [14020, 0]
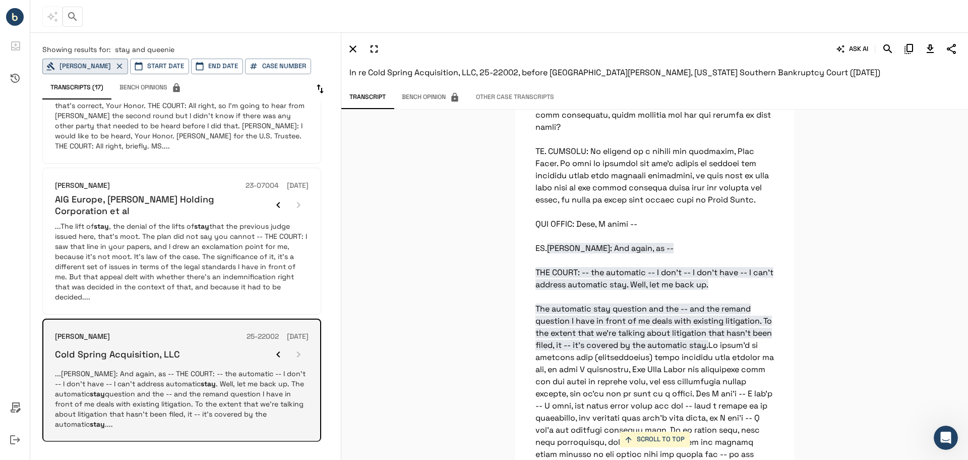
click at [303, 318] on div "[PERSON_NAME] 25-22002 [DATE] Cold Spring Acquisition, LLC ...[PERSON_NAME]: An…" at bounding box center [181, 379] width 279 height 123
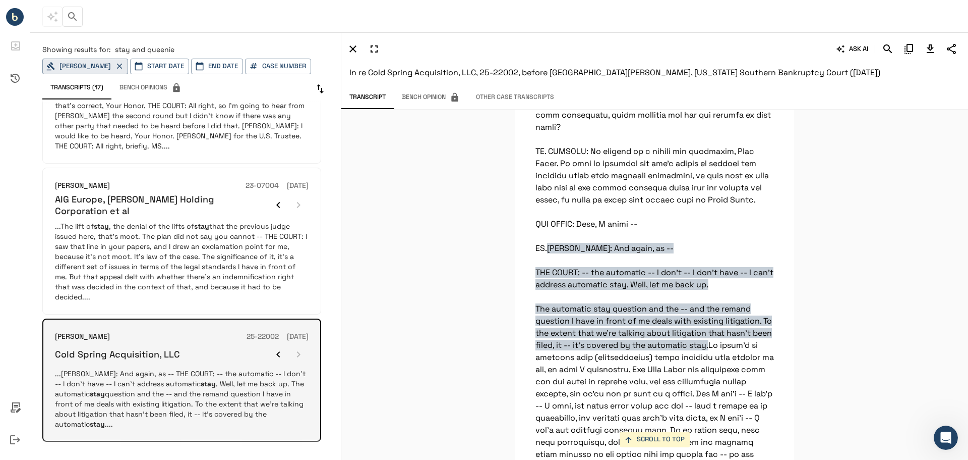
click at [303, 318] on div "[PERSON_NAME] 25-22002 [DATE] Cold Spring Acquisition, LLC ...[PERSON_NAME]: An…" at bounding box center [181, 379] width 279 height 123
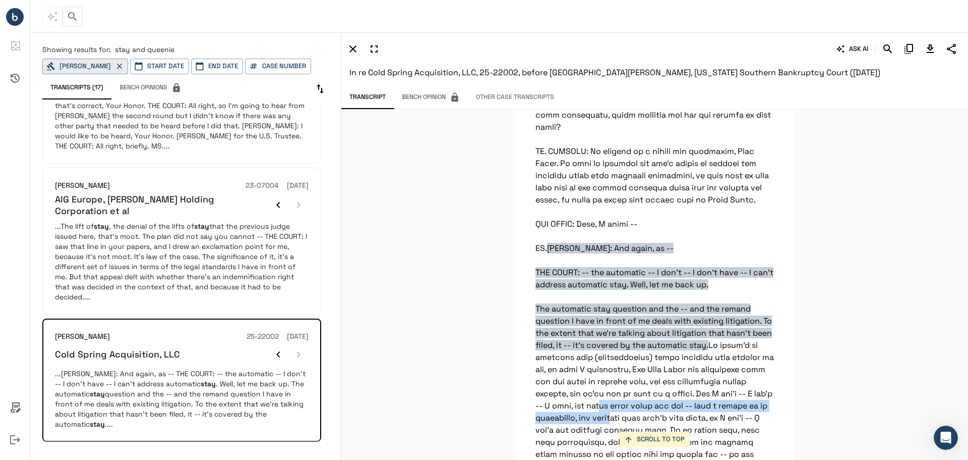
drag, startPoint x: 615, startPoint y: 397, endPoint x: 646, endPoint y: 402, distance: 31.2
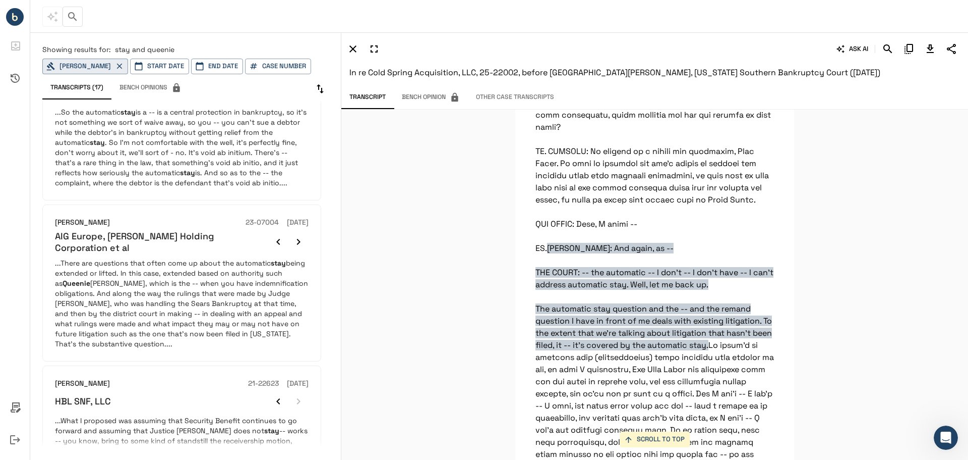
scroll to position [9480, 0]
